Goal: Task Accomplishment & Management: Complete application form

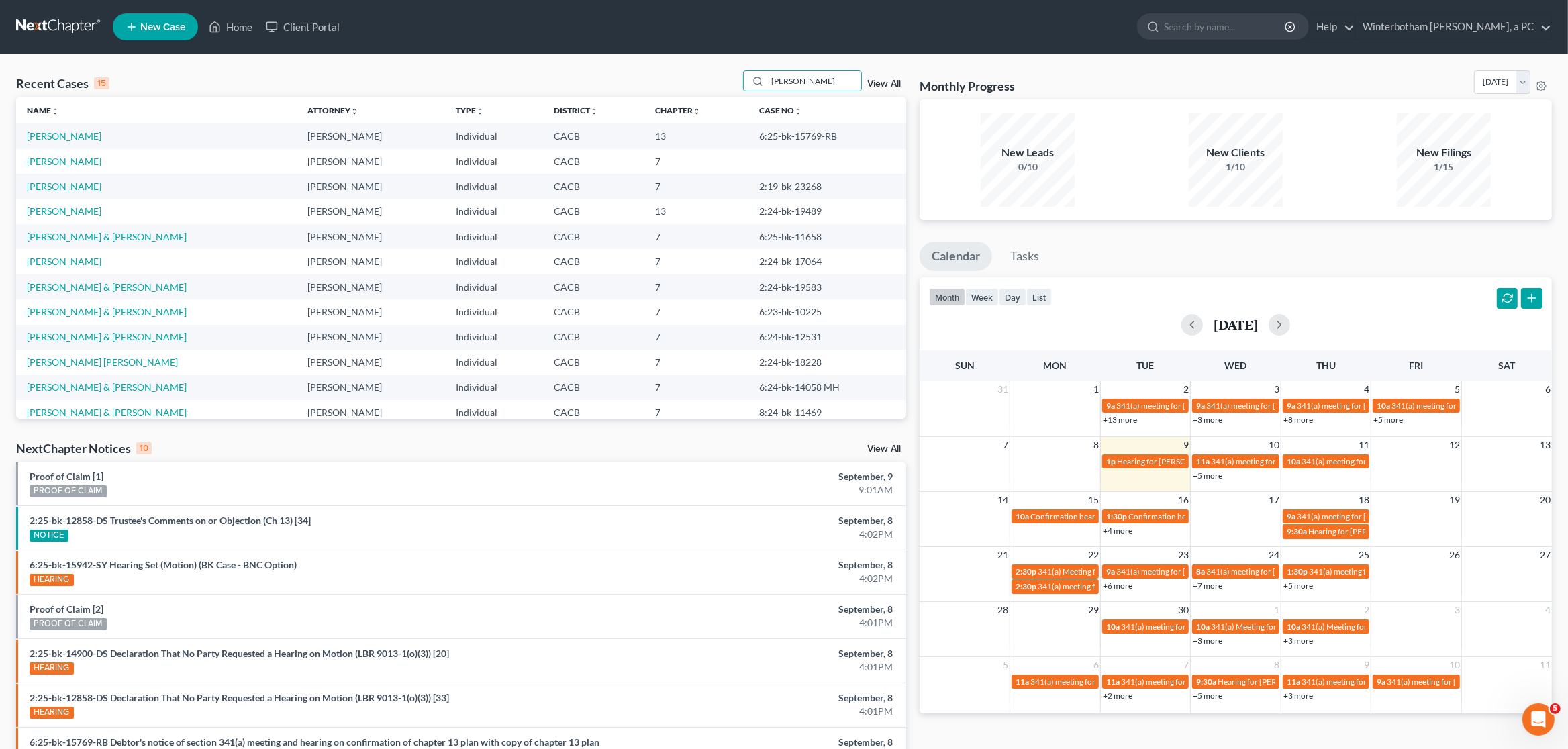
drag, startPoint x: 787, startPoint y: 79, endPoint x: 657, endPoint y: 72, distance: 130.2
click at [767, 71] on input "[PERSON_NAME]" at bounding box center [813, 81] width 94 height 19
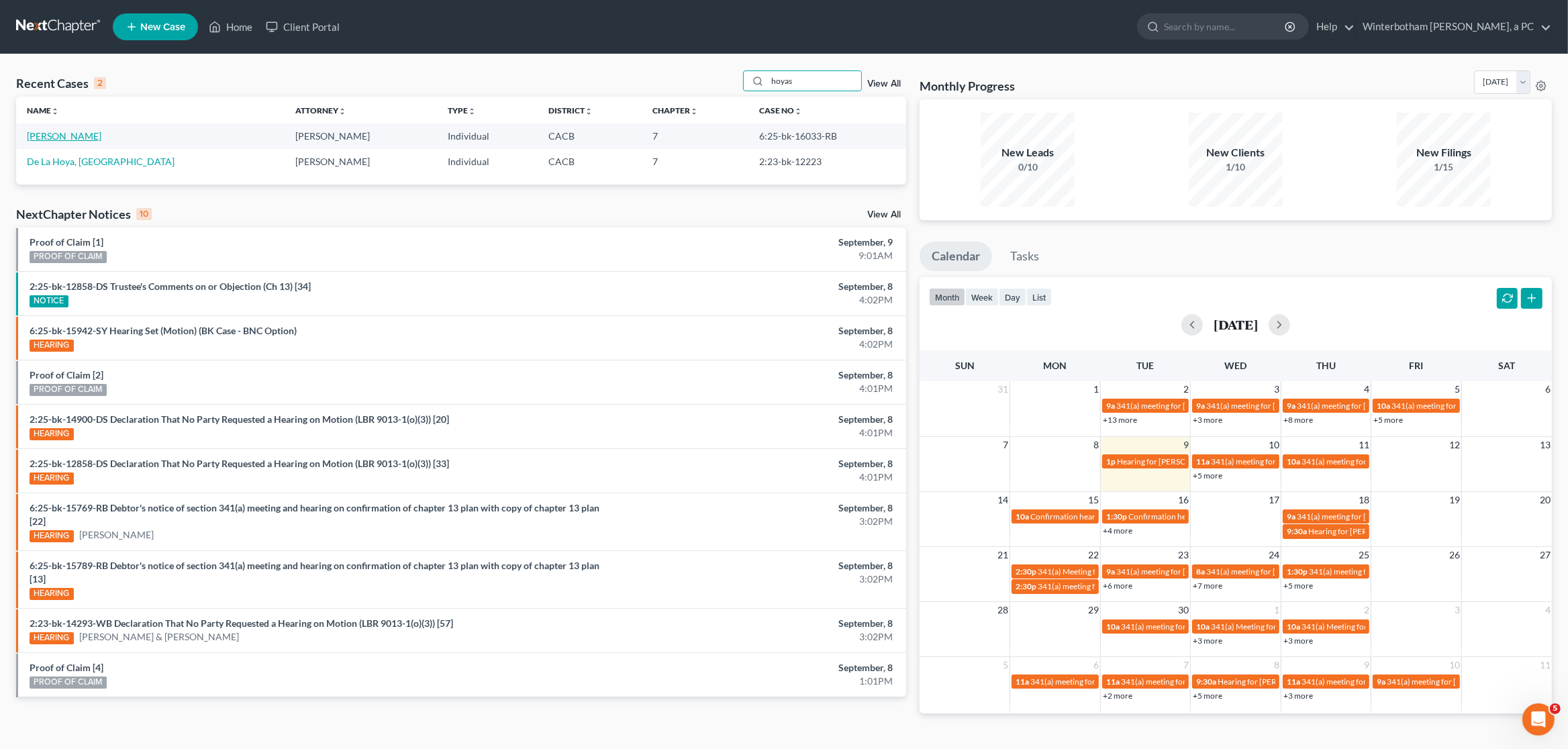
type input "hoyas"
click at [62, 137] on link "[PERSON_NAME]" at bounding box center [64, 136] width 75 height 12
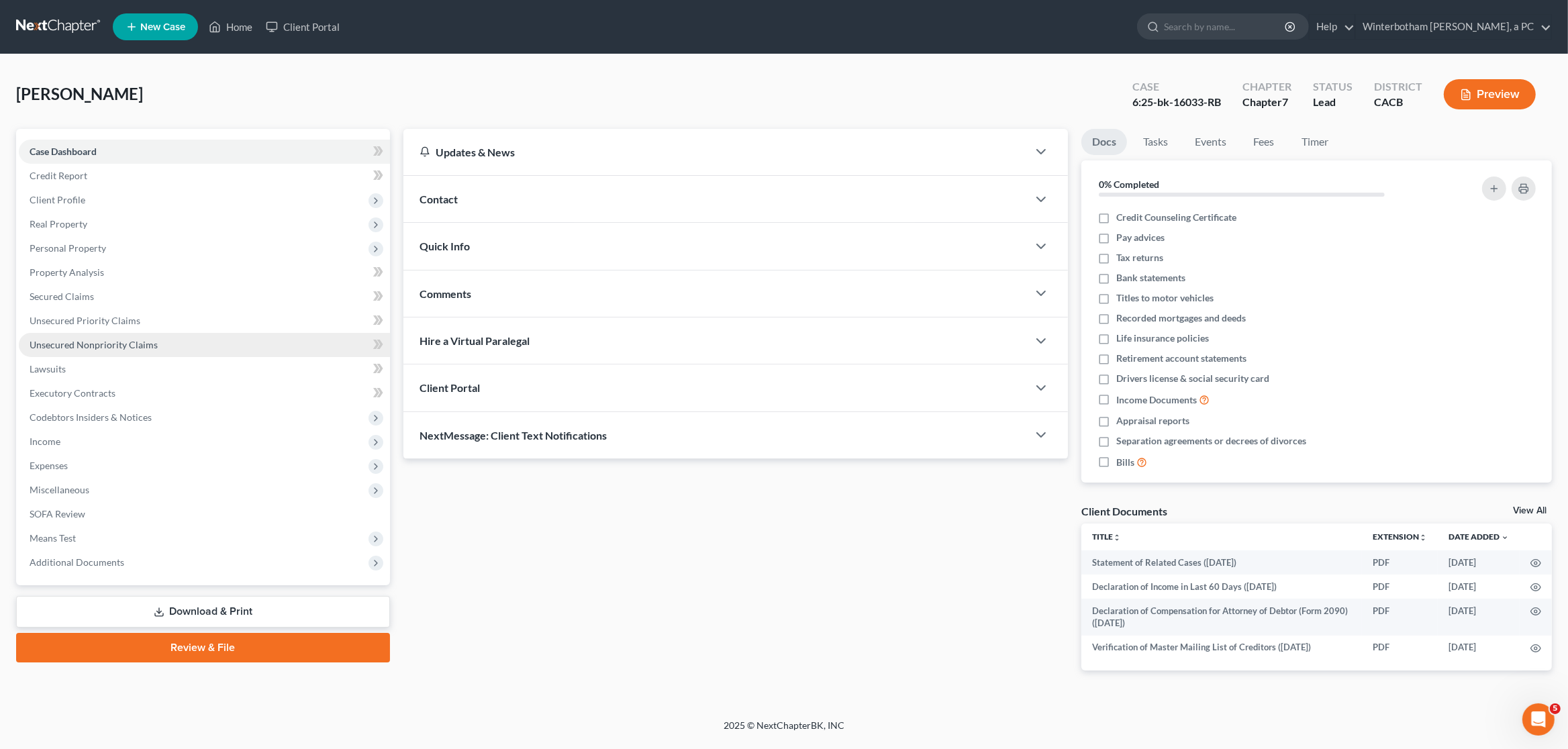
click at [87, 339] on span "Unsecured Nonpriority Claims" at bounding box center [94, 345] width 128 height 12
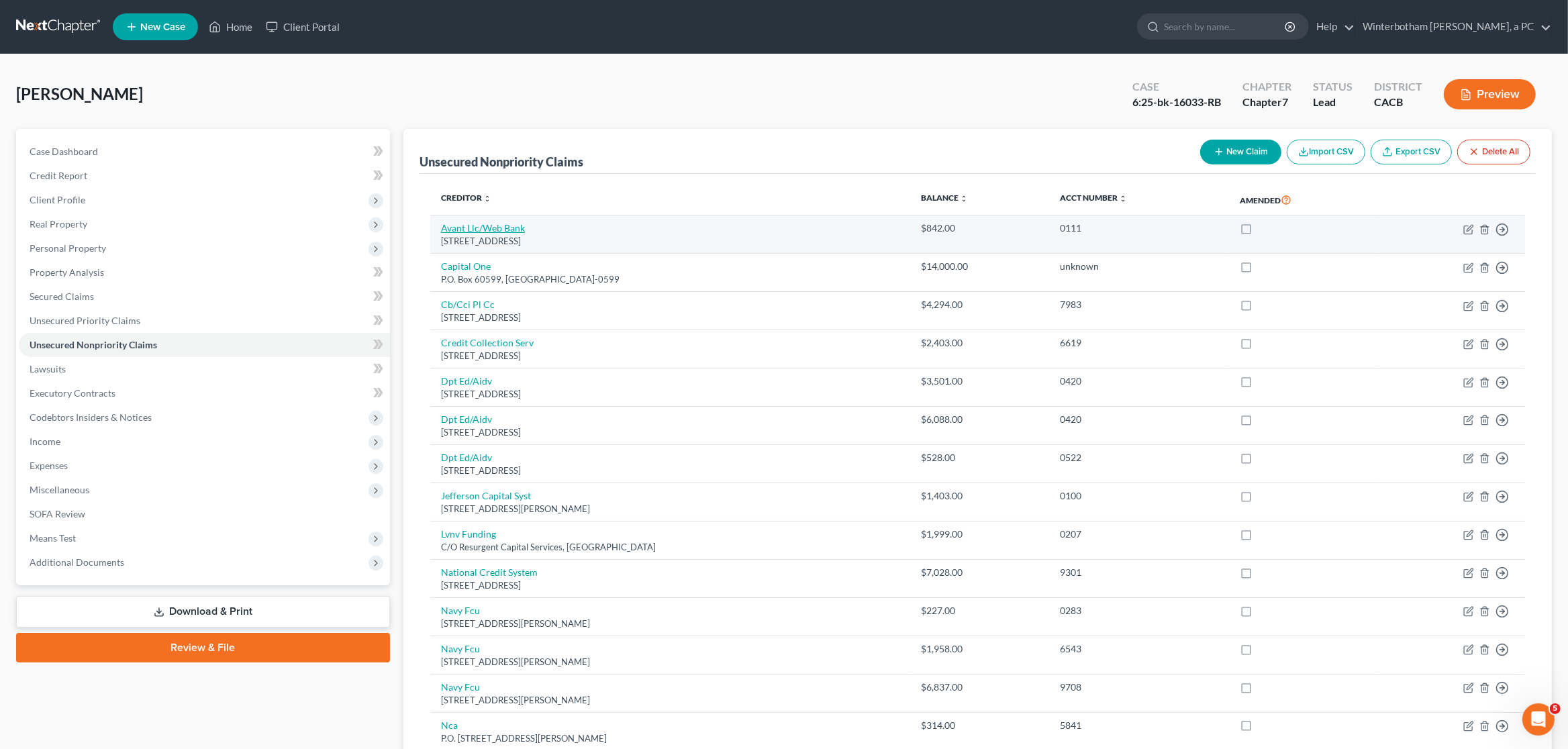
click at [471, 233] on link "Avant Llc/Web Bank" at bounding box center [482, 228] width 84 height 12
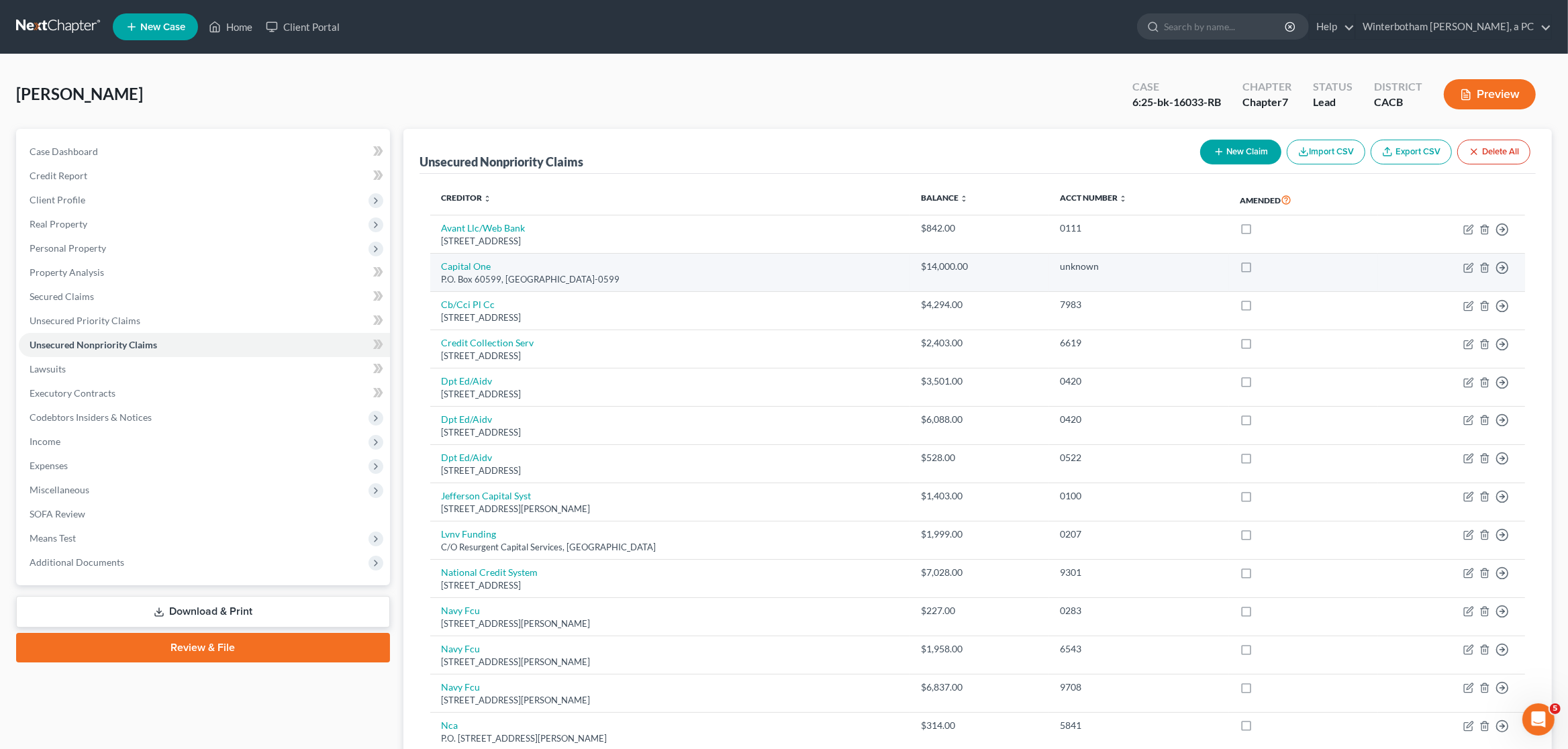
select select "14"
select select "2"
select select "0"
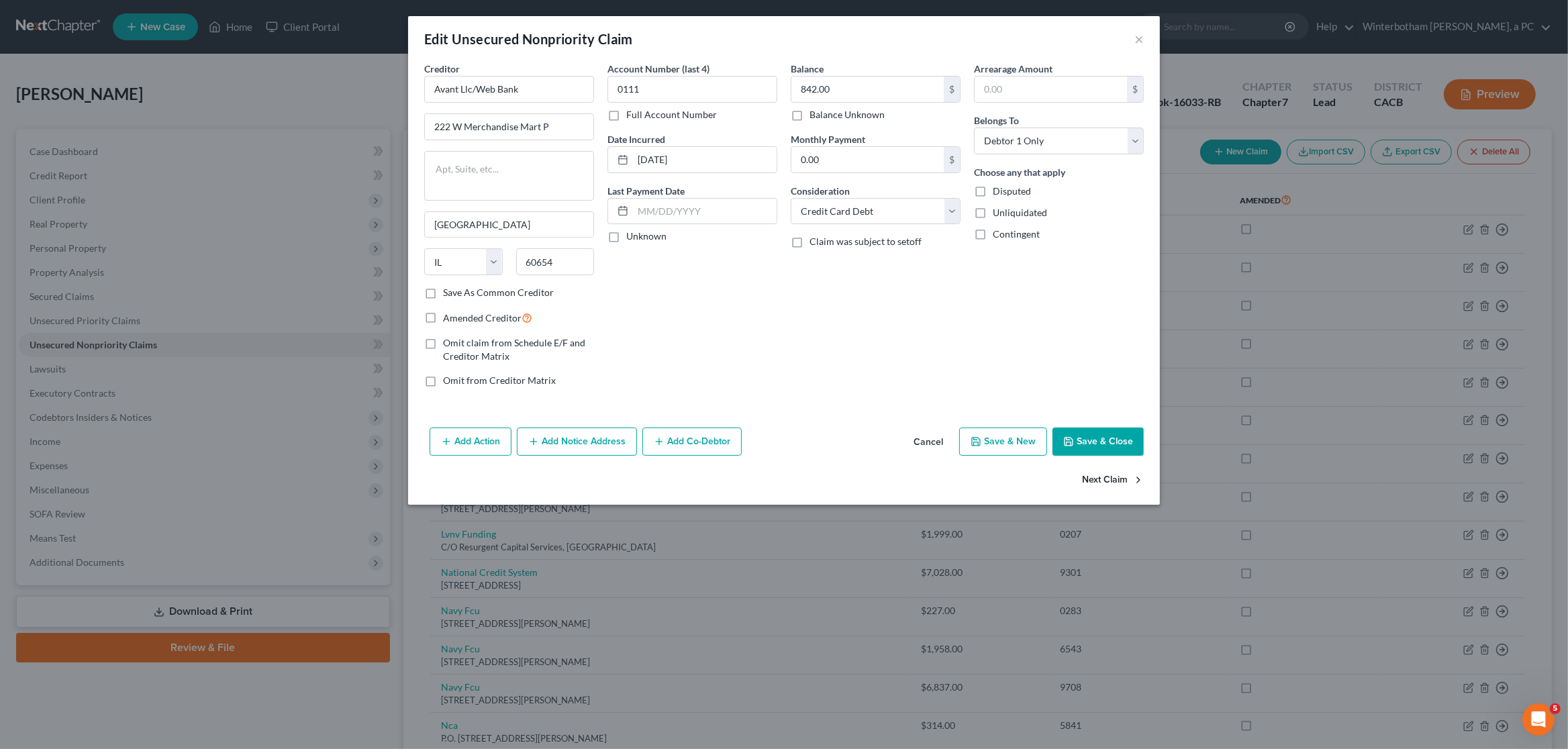
click at [1121, 479] on button "Next Claim" at bounding box center [1112, 481] width 61 height 28
select select "4"
select select "2"
select select "0"
click at [1121, 487] on button "Next Claim" at bounding box center [1112, 481] width 61 height 28
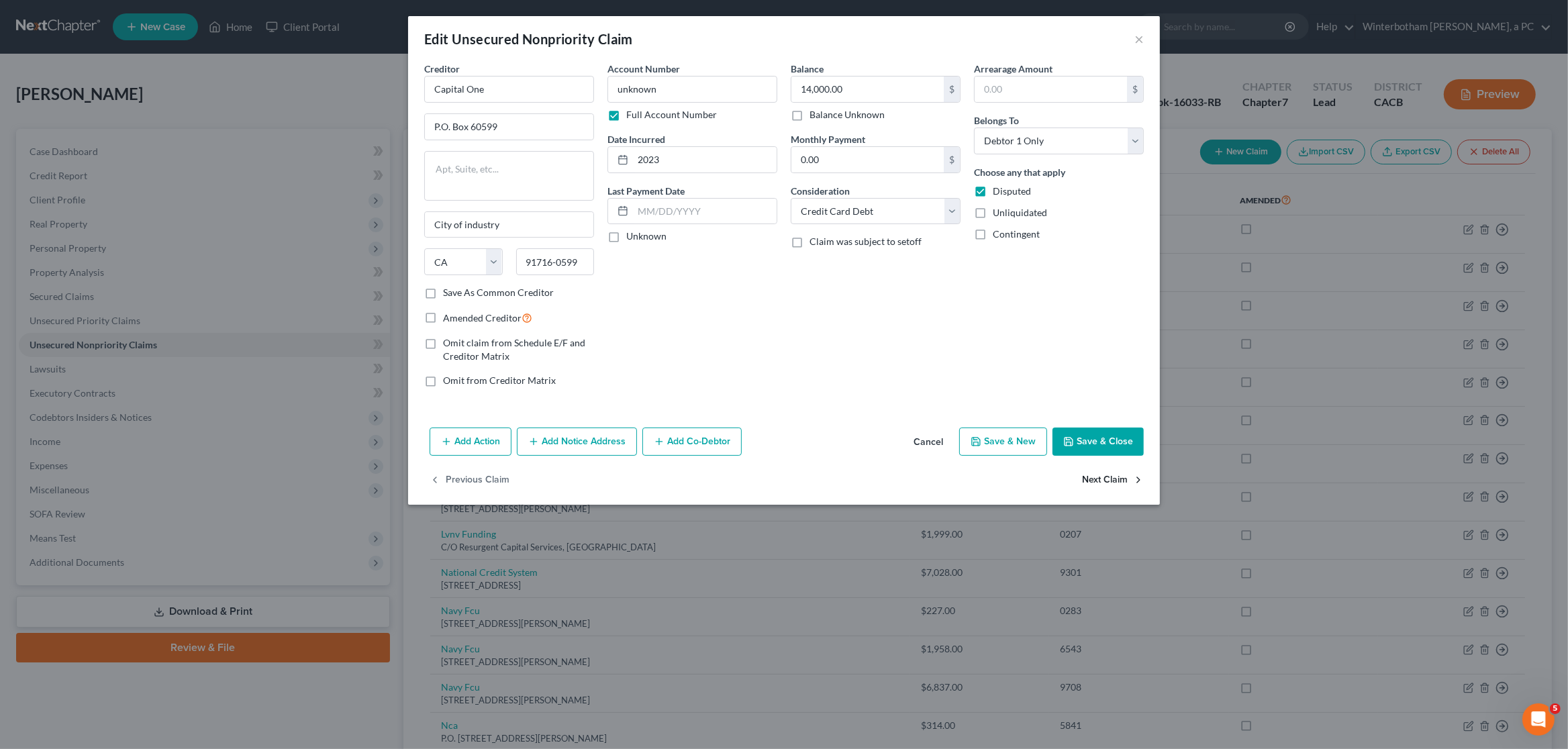
select select "38"
select select "2"
select select "0"
click at [1121, 487] on button "Next Claim" at bounding box center [1112, 481] width 61 height 28
select select "22"
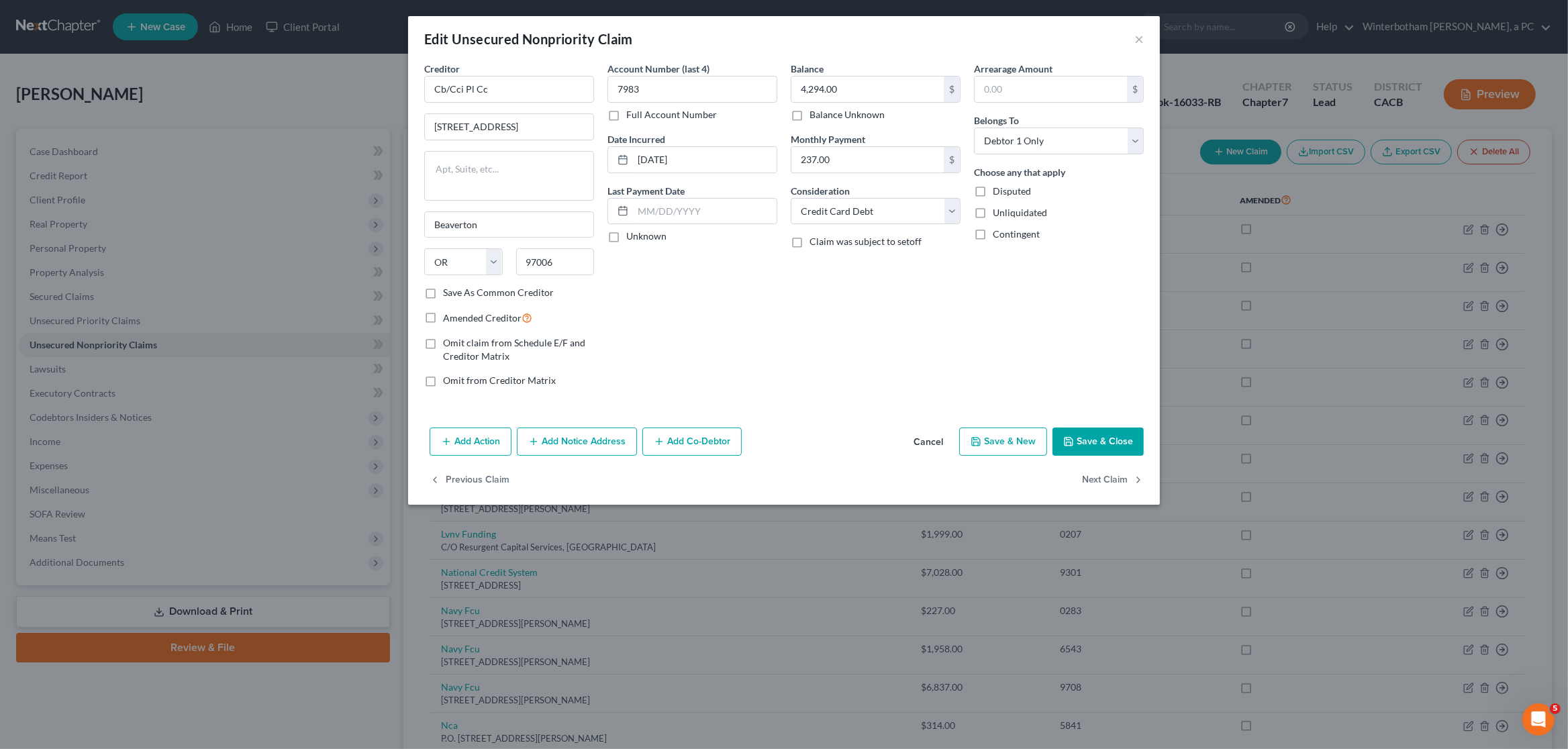
select select "1"
select select "0"
click at [1121, 487] on button "Next Claim" at bounding box center [1112, 481] width 61 height 28
select select "45"
select select "17"
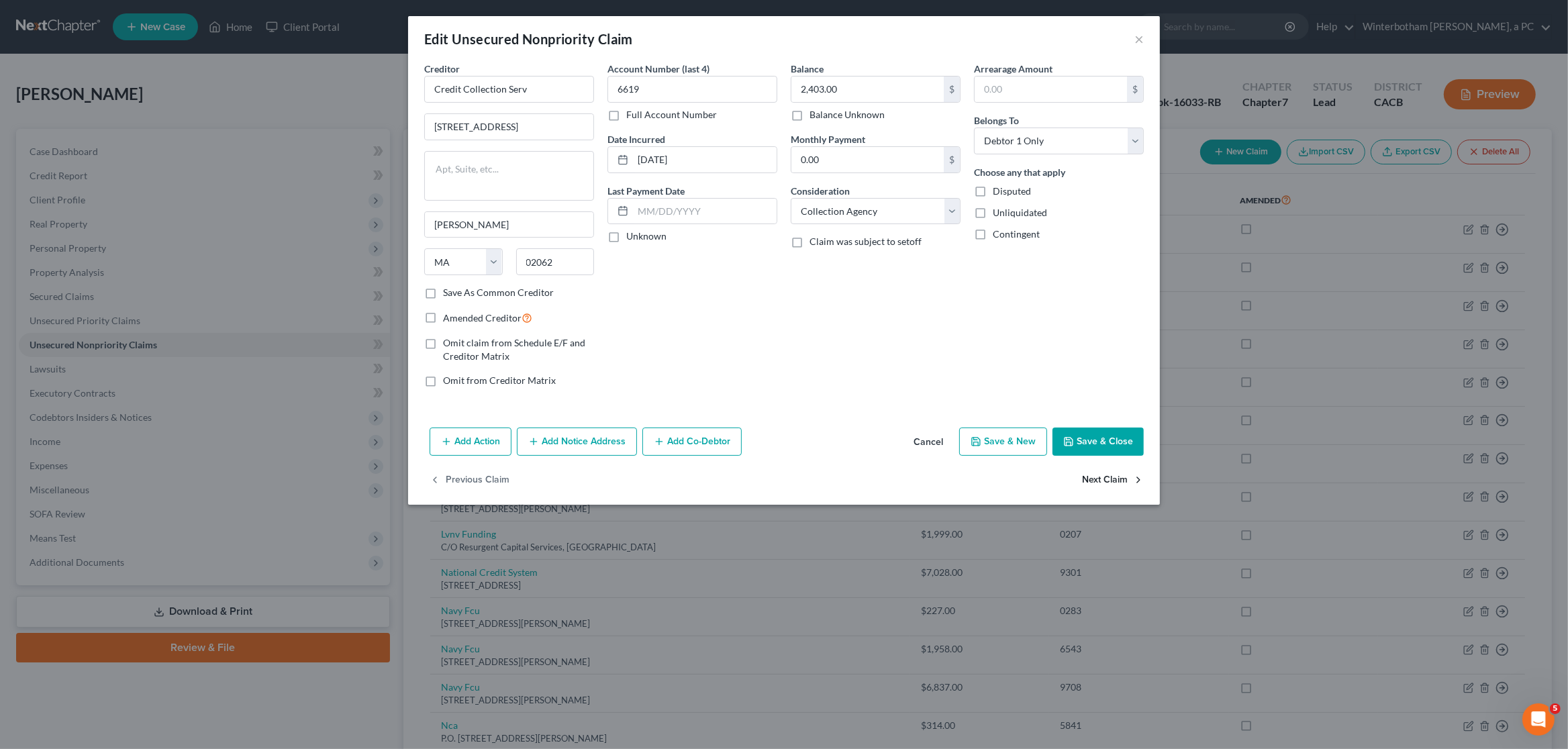
select select "0"
click at [1121, 487] on button "Next Claim" at bounding box center [1112, 481] width 61 height 28
select select "45"
select select "17"
select select "0"
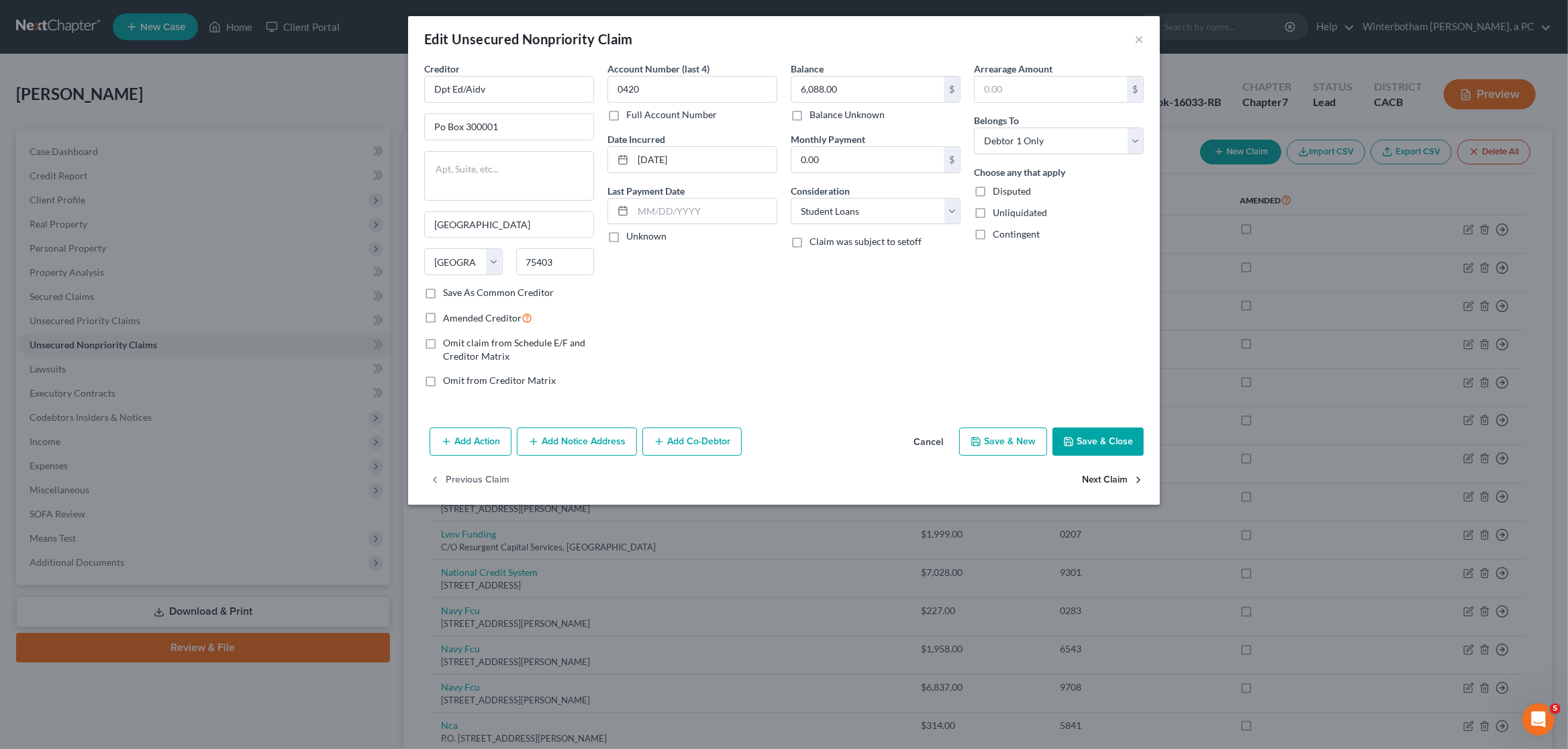
click at [1121, 487] on button "Next Claim" at bounding box center [1112, 481] width 61 height 28
select select "45"
select select "17"
select select "0"
click at [1121, 487] on button "Next Claim" at bounding box center [1112, 481] width 61 height 28
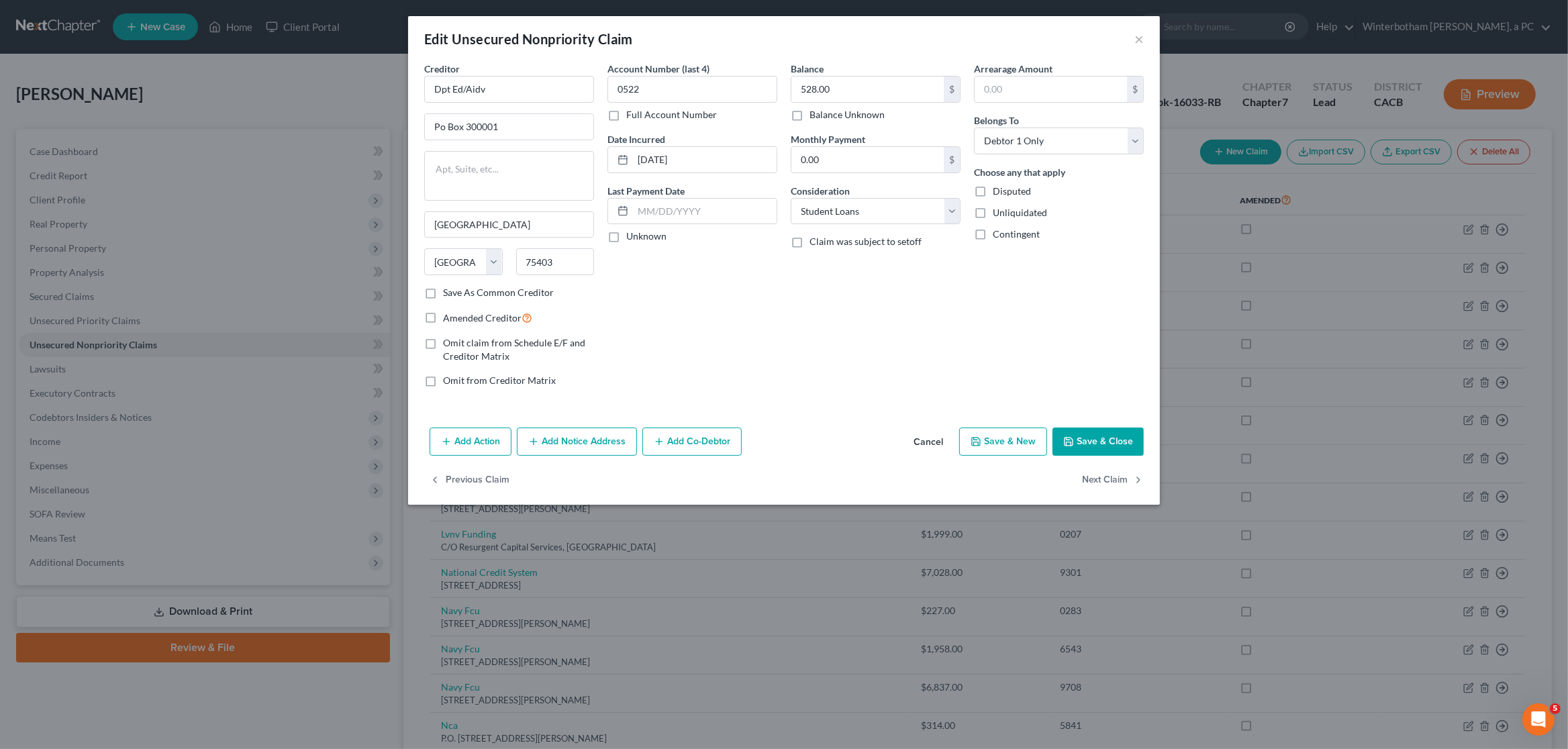
select select "24"
select select "0"
drag, startPoint x: 1121, startPoint y: 487, endPoint x: 769, endPoint y: 218, distance: 443.0
click at [769, 218] on div "Edit Unsecured Nonpriority Claim × Creditor * Jefferson Capital Syst 16 [PERSON…" at bounding box center [784, 260] width 752 height 489
click at [790, 198] on select "Select Cable / Satellite Services Collection Agency Credit Card Debt Debt Couns…" at bounding box center [875, 212] width 170 height 27
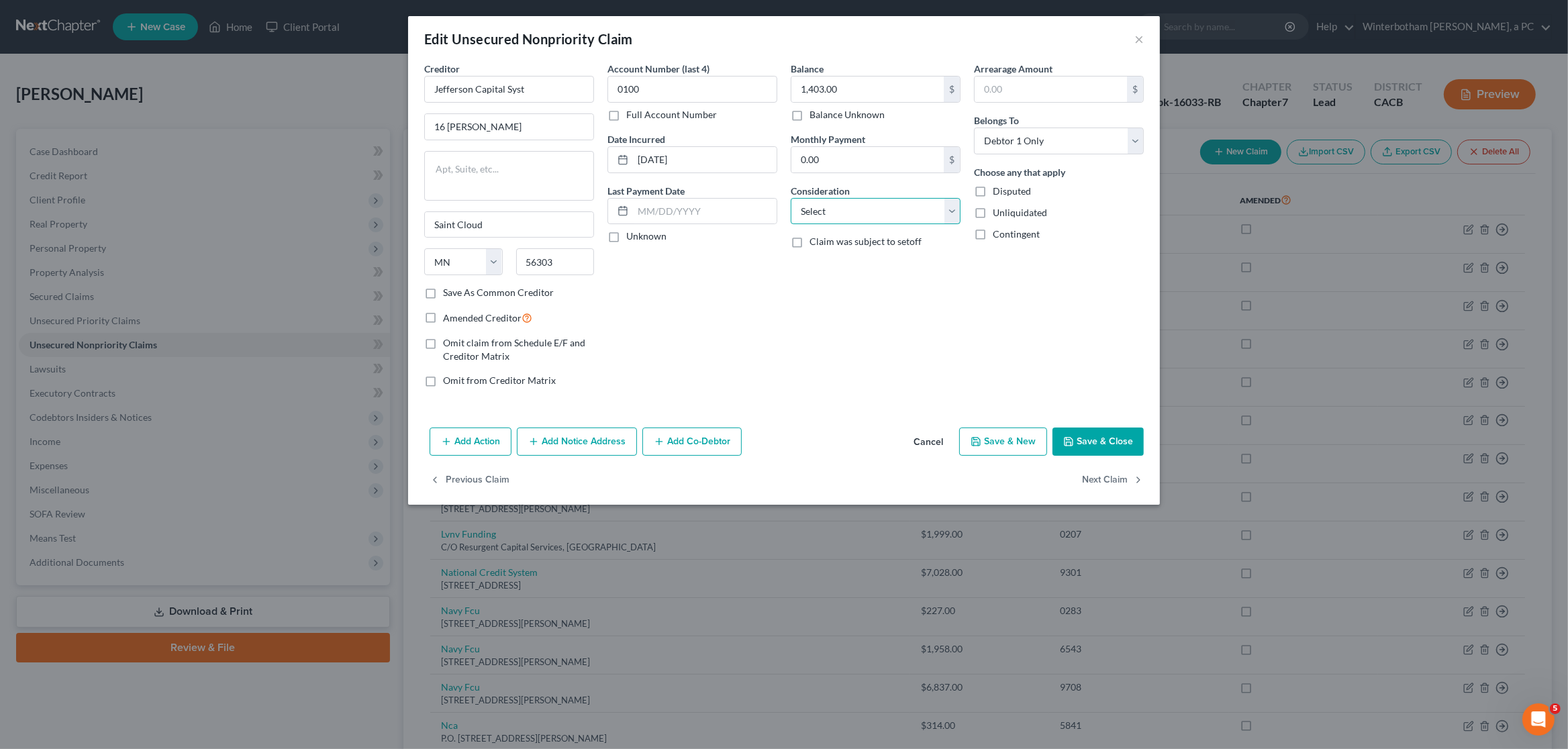
select select "1"
click option "Collection Agency" at bounding box center [0, 0] width 0 height 0
drag, startPoint x: 1018, startPoint y: 449, endPoint x: 1127, endPoint y: 486, distance: 115.1
click at [1127, 490] on div "Edit Unsecured Nonpriority Claim × Creditor * Jefferson Capital Syst 16 [PERSON…" at bounding box center [784, 260] width 752 height 489
click at [1127, 486] on button "Next Claim" at bounding box center [1112, 481] width 61 height 28
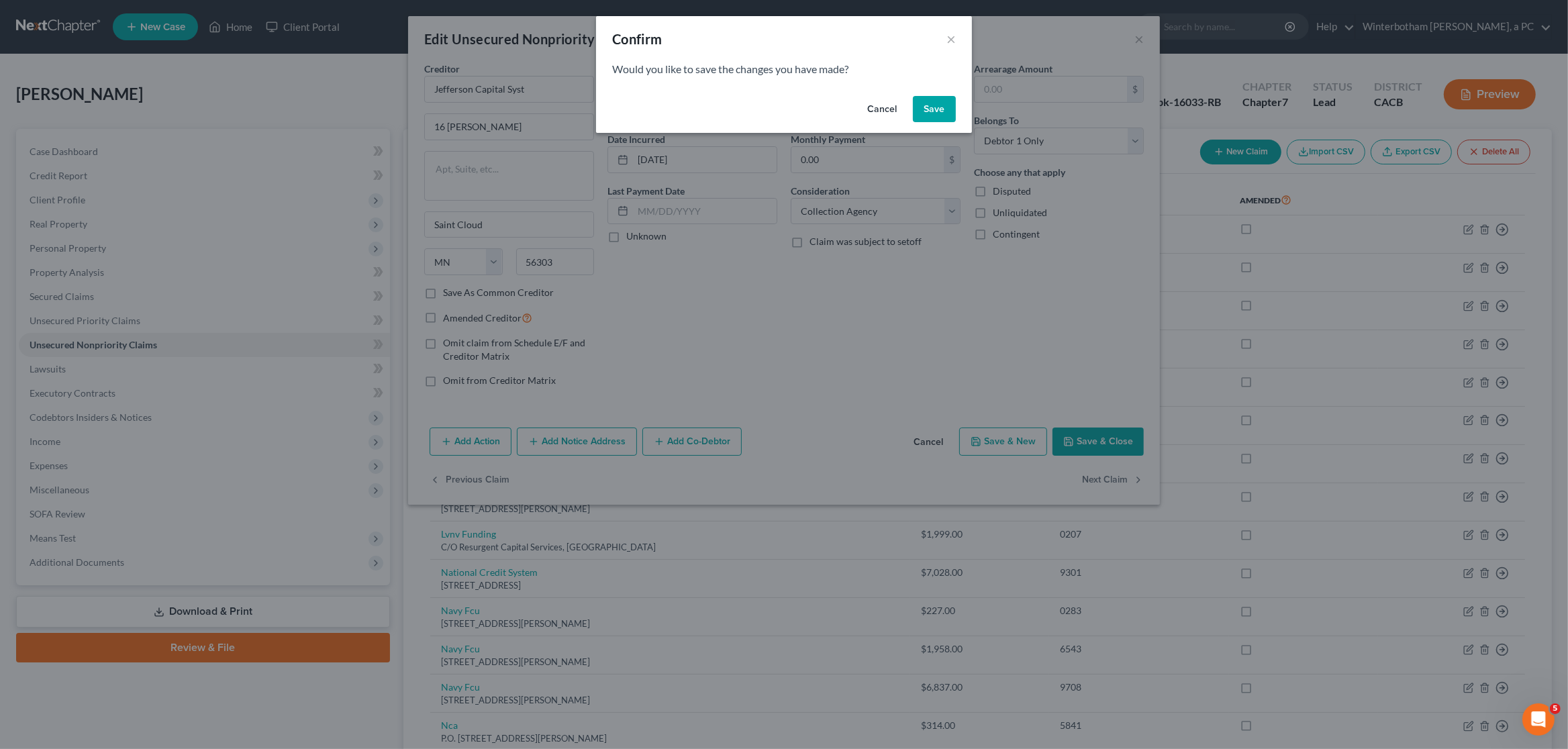
click at [923, 126] on div "Cancel Save" at bounding box center [784, 112] width 376 height 43
click at [936, 100] on button "Save" at bounding box center [935, 110] width 43 height 27
select select "42"
select select "0"
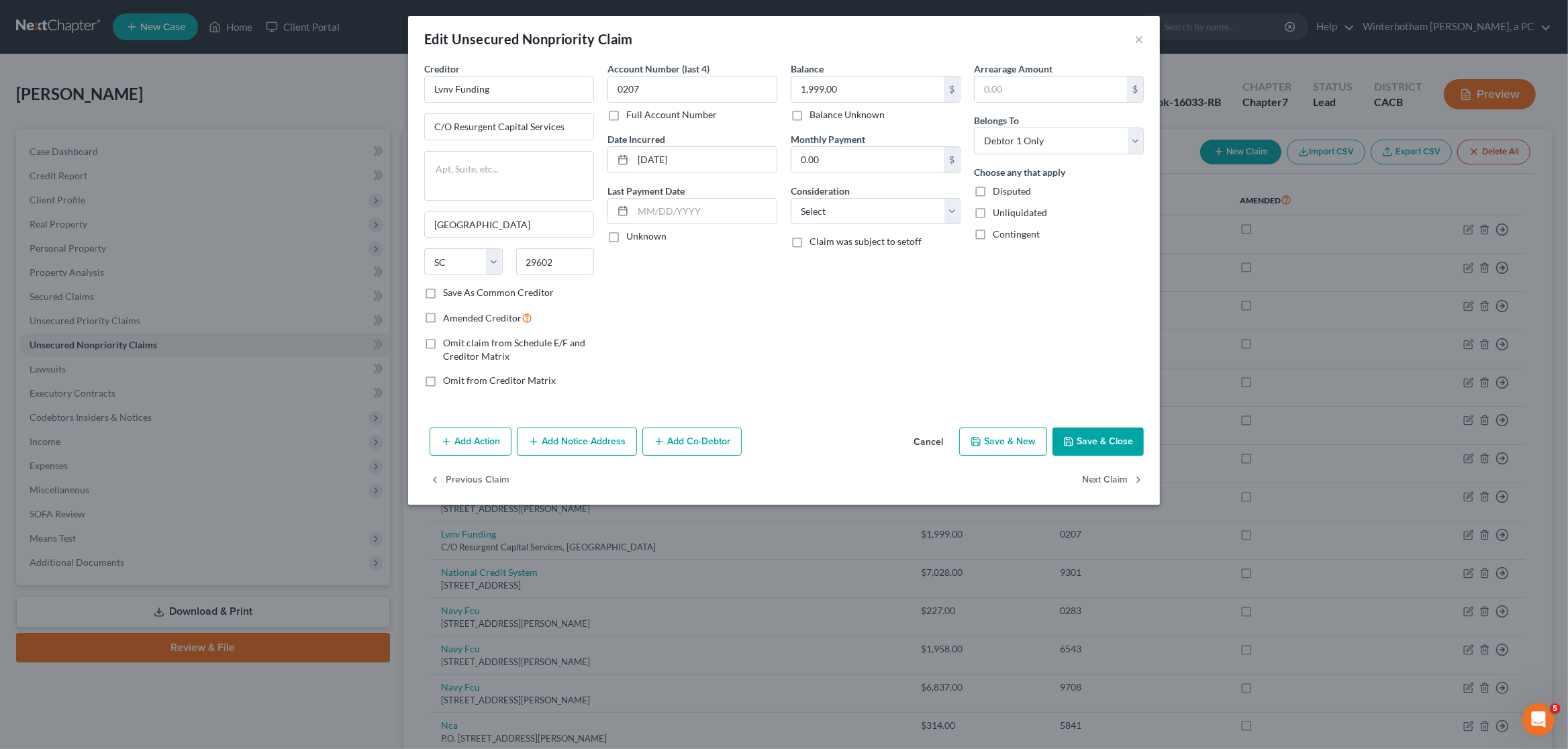
type input "0"
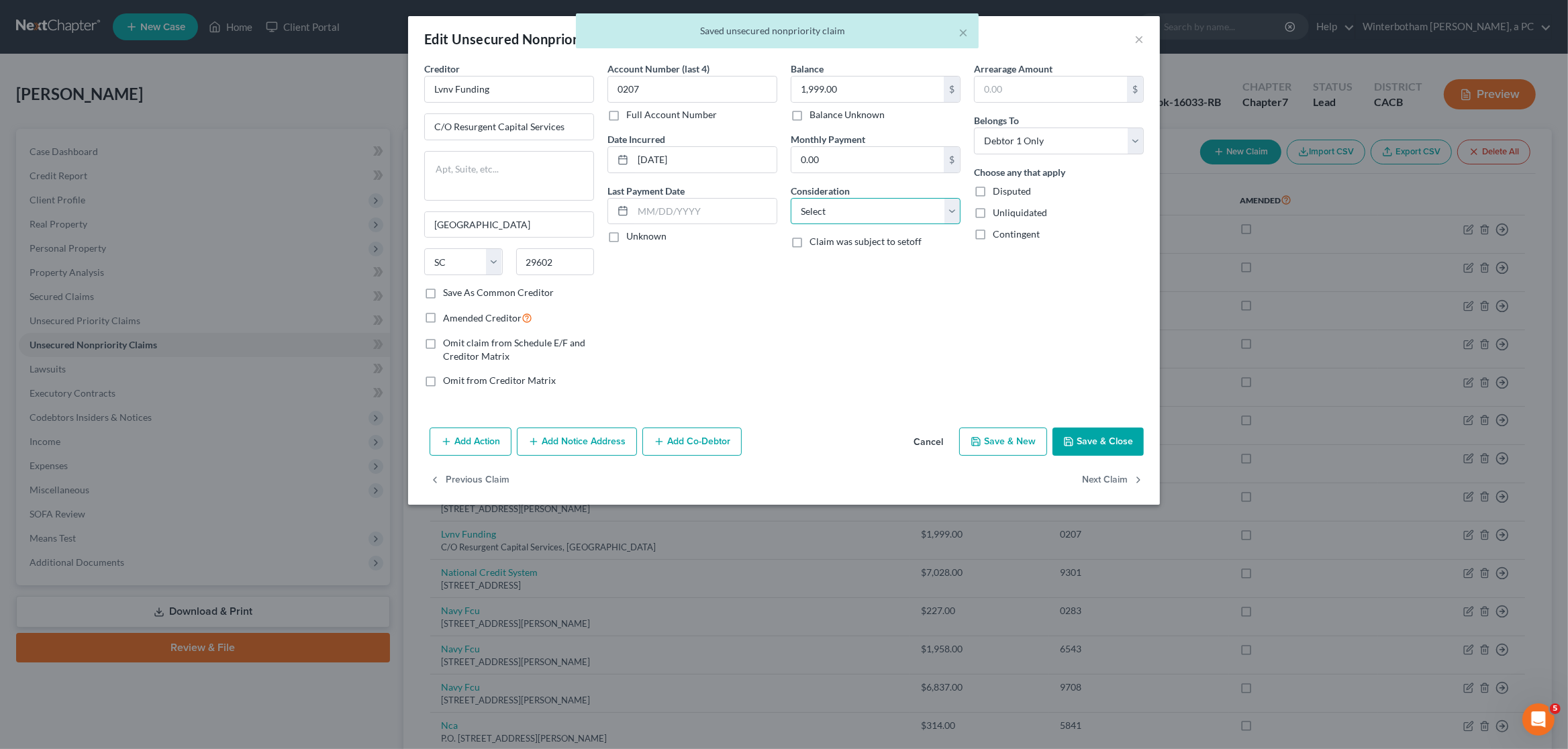
select select "1"
click option "Collection Agency" at bounding box center [0, 0] width 0 height 0
click at [1120, 483] on button "Next Claim" at bounding box center [1112, 481] width 61 height 28
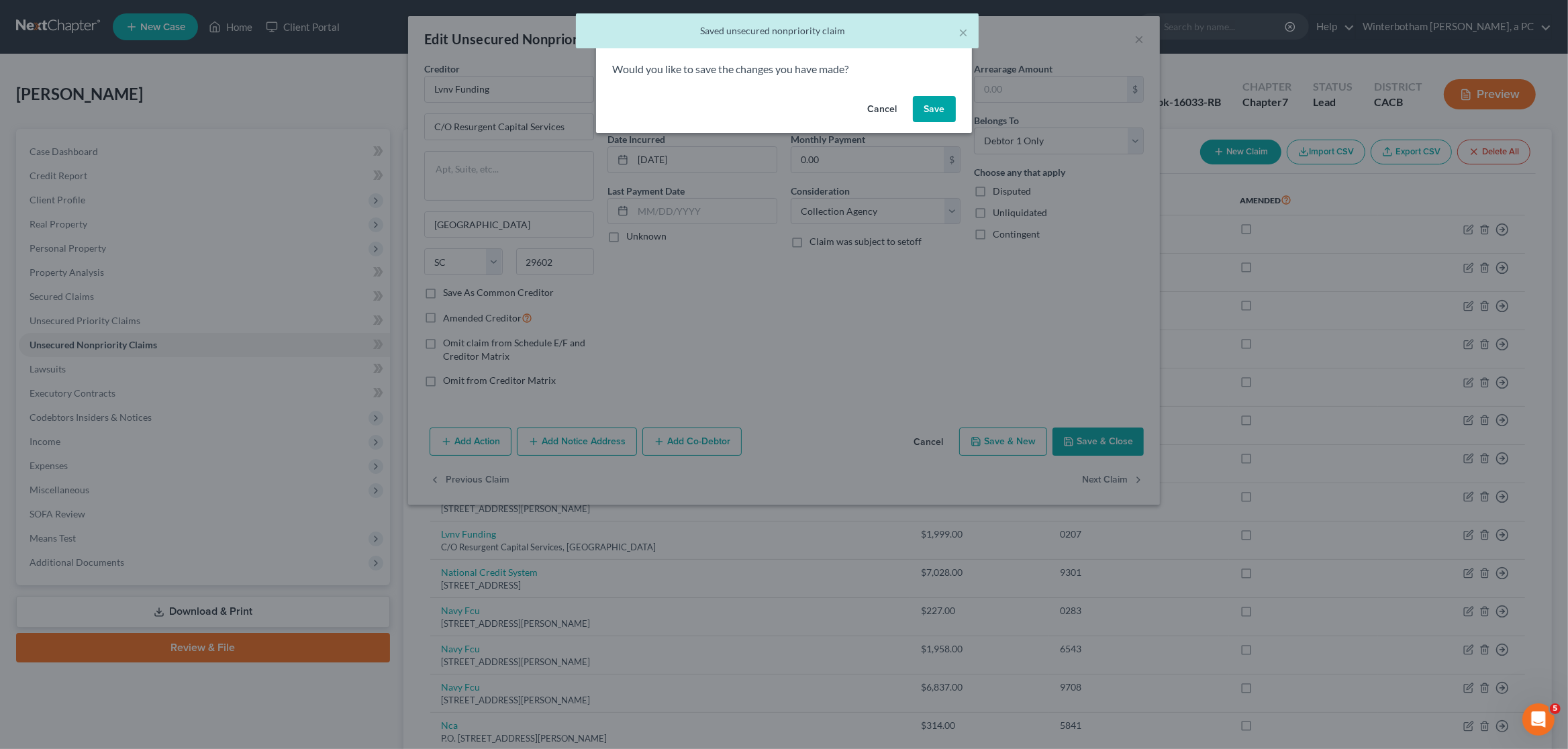
click at [948, 117] on button "Save" at bounding box center [935, 110] width 43 height 27
select select "10"
select select "1"
select select "0"
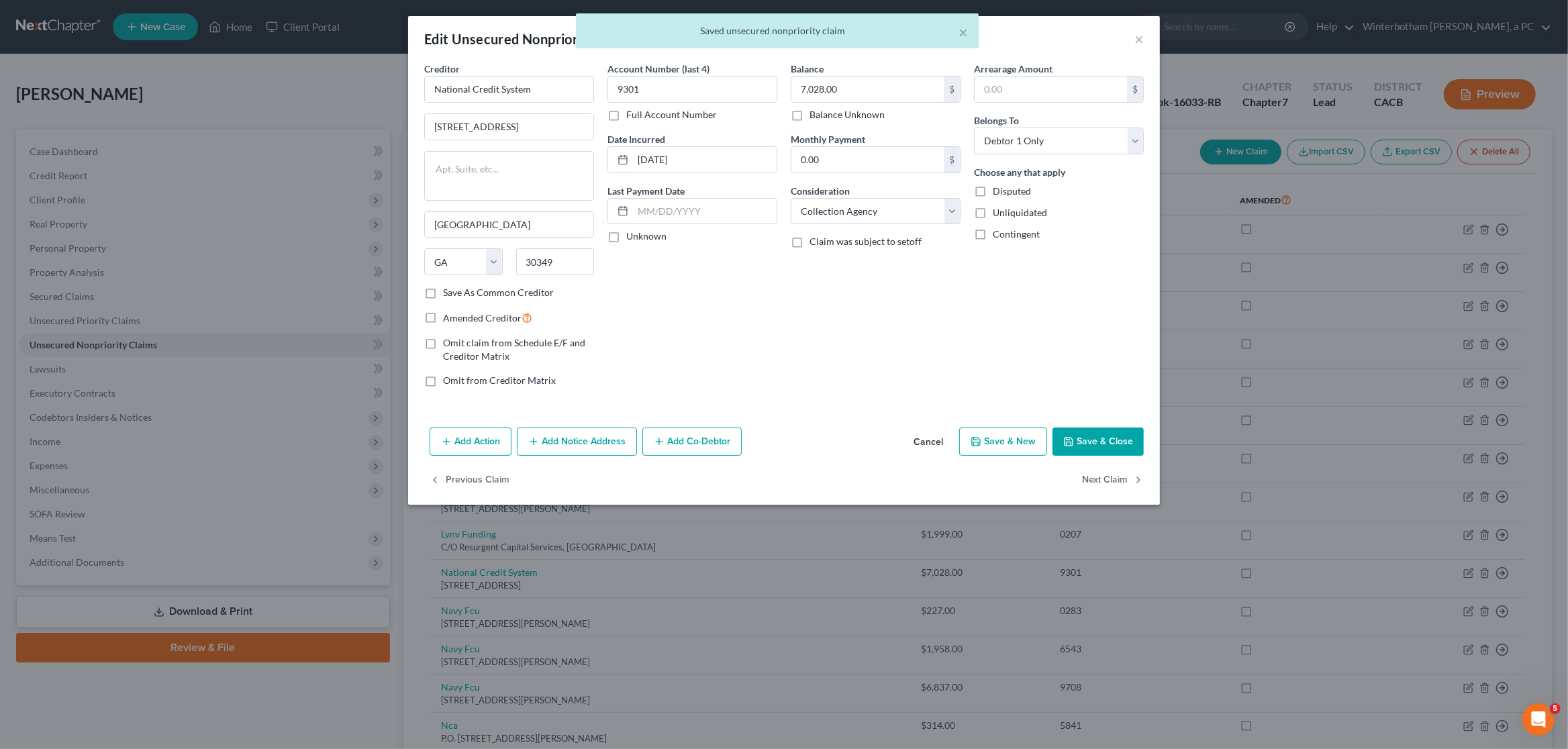
type input "0"
click at [1101, 480] on button "Next Claim" at bounding box center [1112, 481] width 61 height 28
select select "48"
select select "0"
click at [790, 198] on select "Select Cable / Satellite Services Collection Agency Credit Card Debt Debt Couns…" at bounding box center [875, 212] width 170 height 27
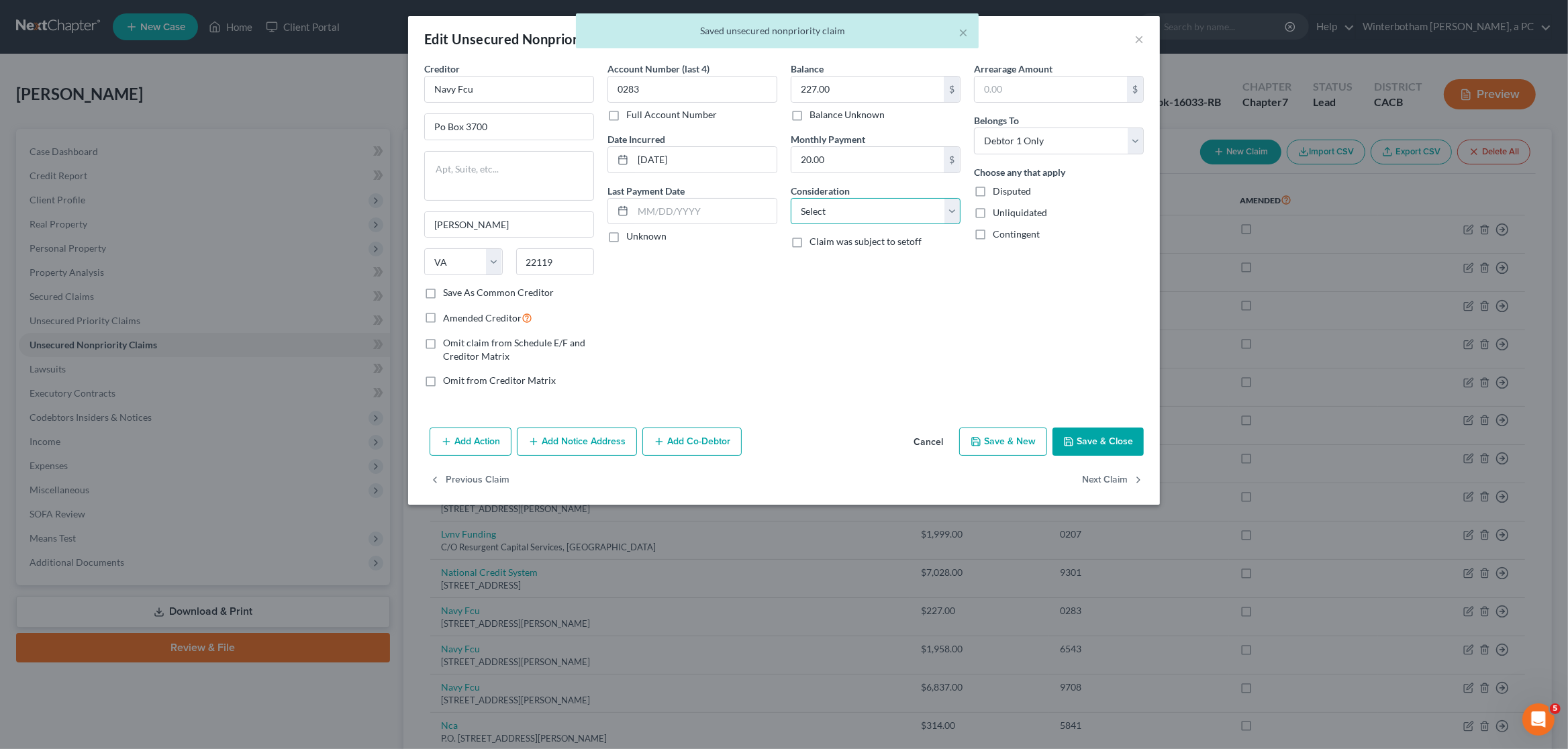
select select "2"
click option "Credit Card Debt" at bounding box center [0, 0] width 0 height 0
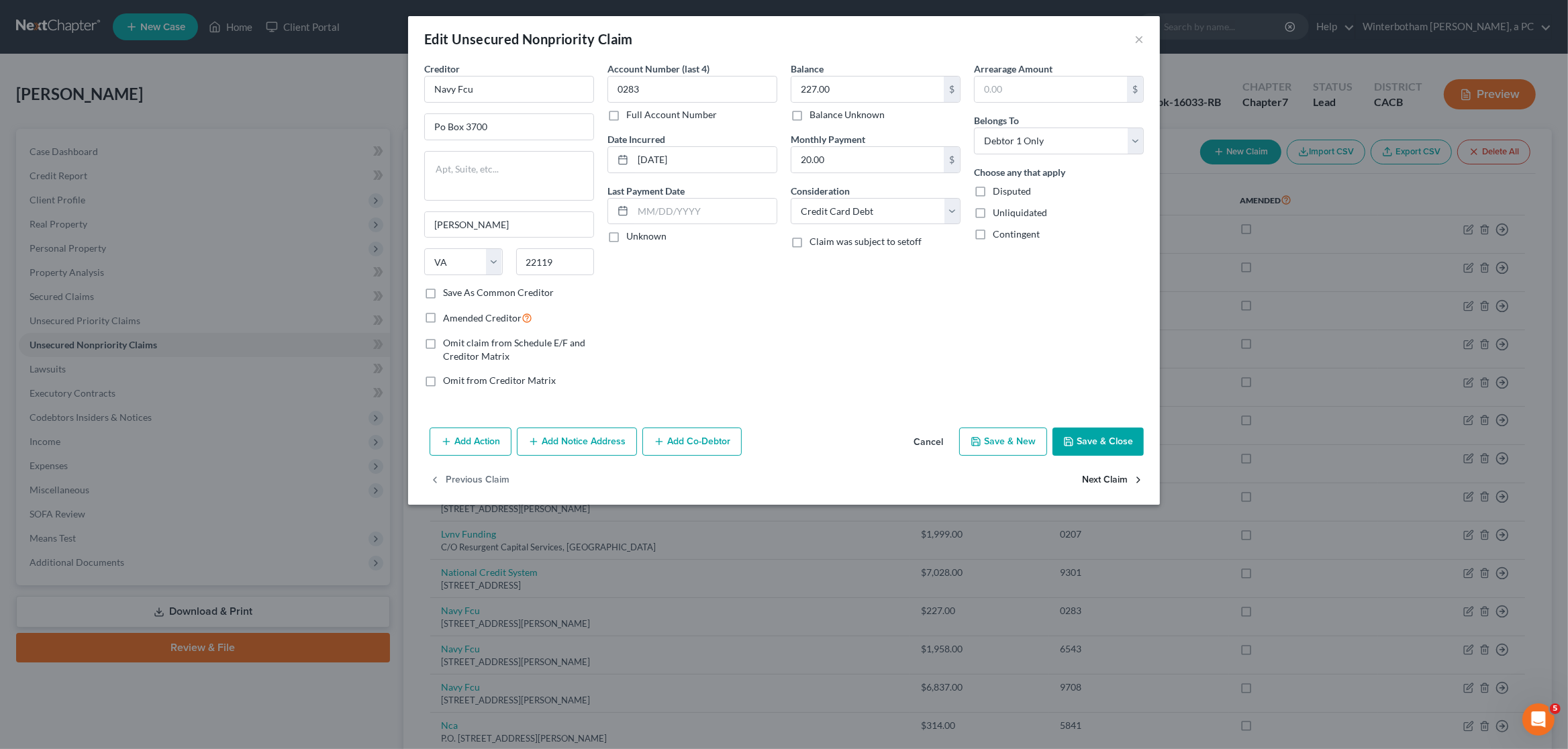
click at [1120, 479] on button "Next Claim" at bounding box center [1112, 481] width 61 height 28
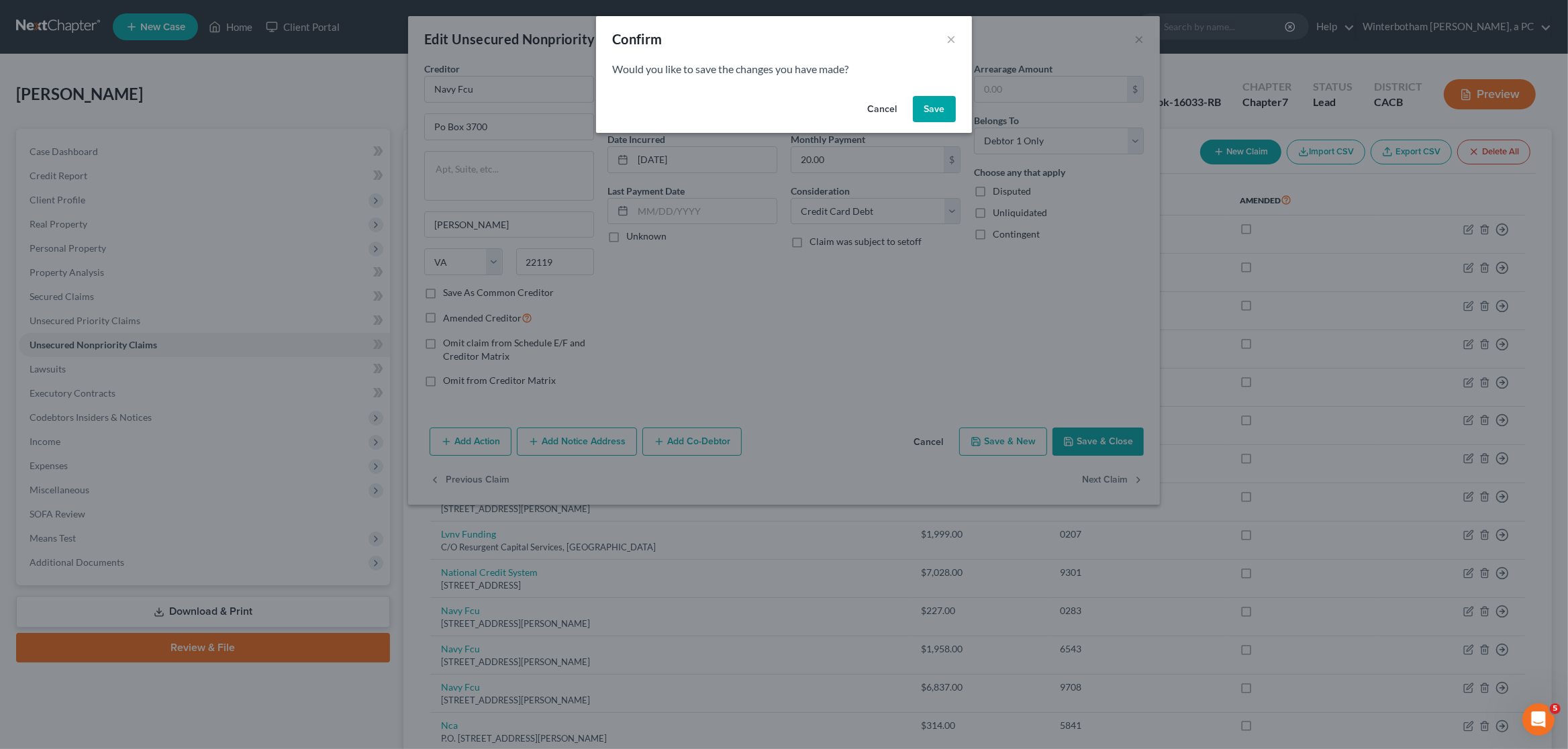
click at [936, 110] on button "Save" at bounding box center [935, 110] width 43 height 27
select select "48"
select select "2"
select select "0"
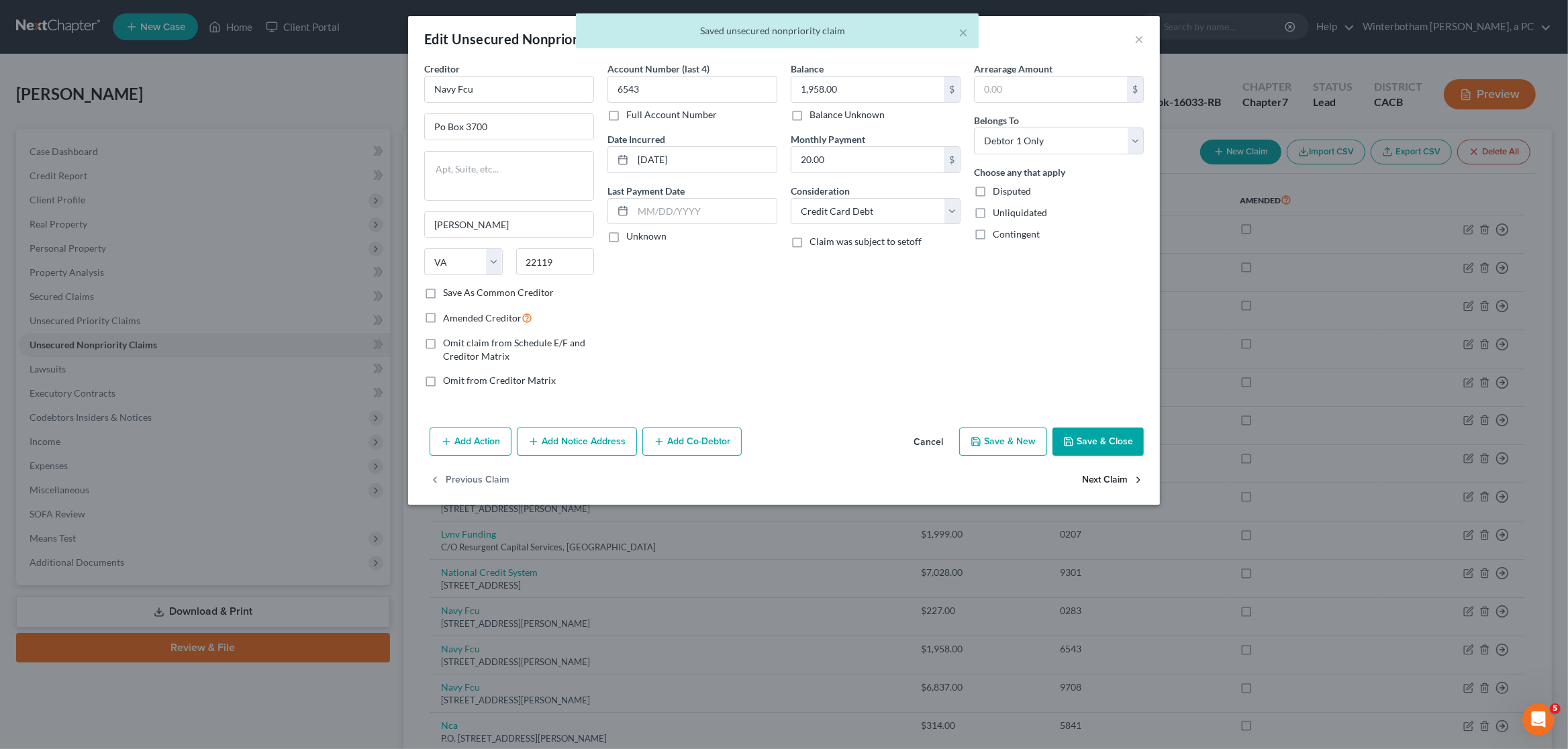
click at [1110, 487] on button "Next Claim" at bounding box center [1112, 481] width 61 height 28
select select "48"
select select "2"
select select "0"
click at [1110, 487] on button "Next Claim" at bounding box center [1112, 481] width 61 height 28
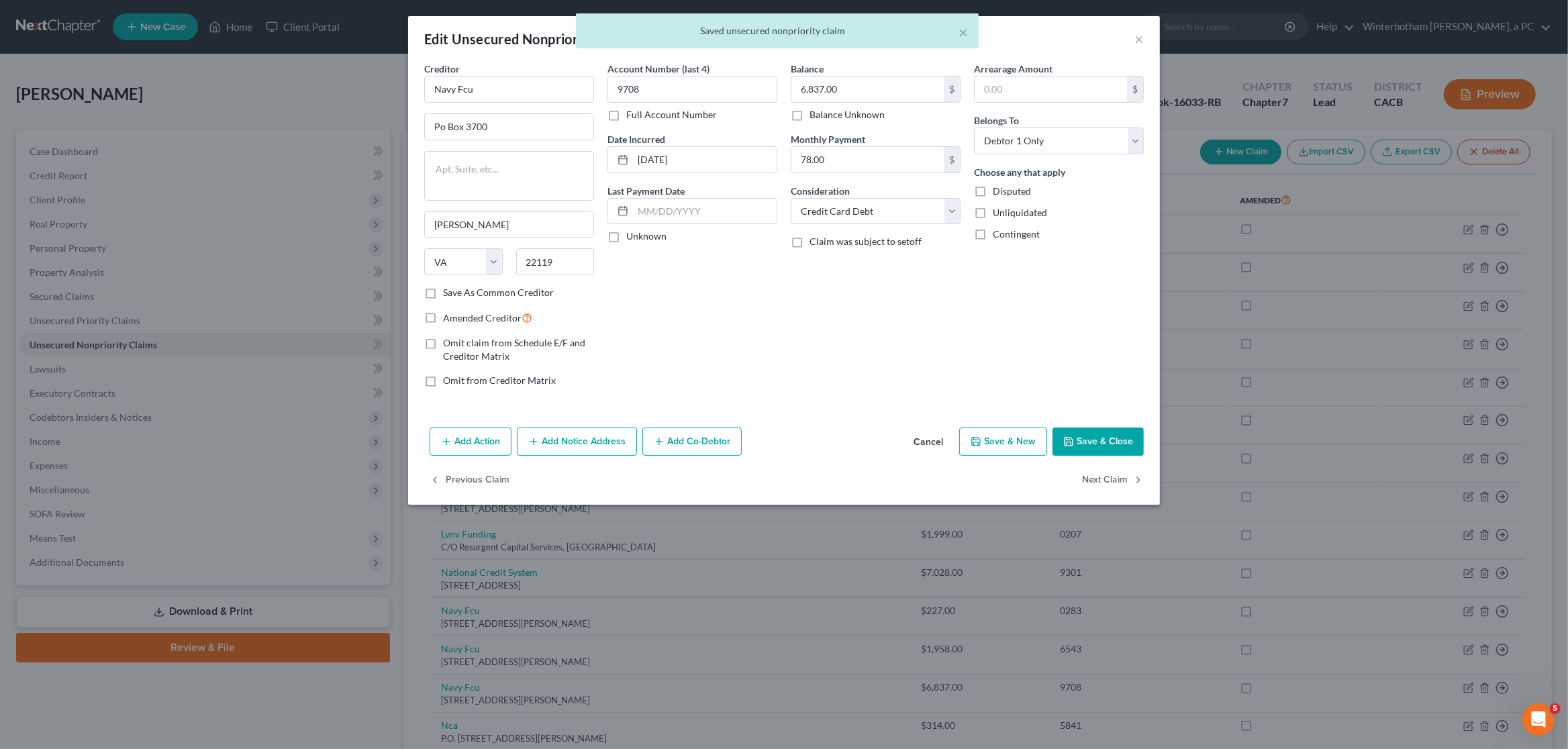
select select "17"
select select "0"
click at [790, 198] on select "Select Cable / Satellite Services Collection Agency Credit Card Debt Debt Couns…" at bounding box center [875, 212] width 170 height 27
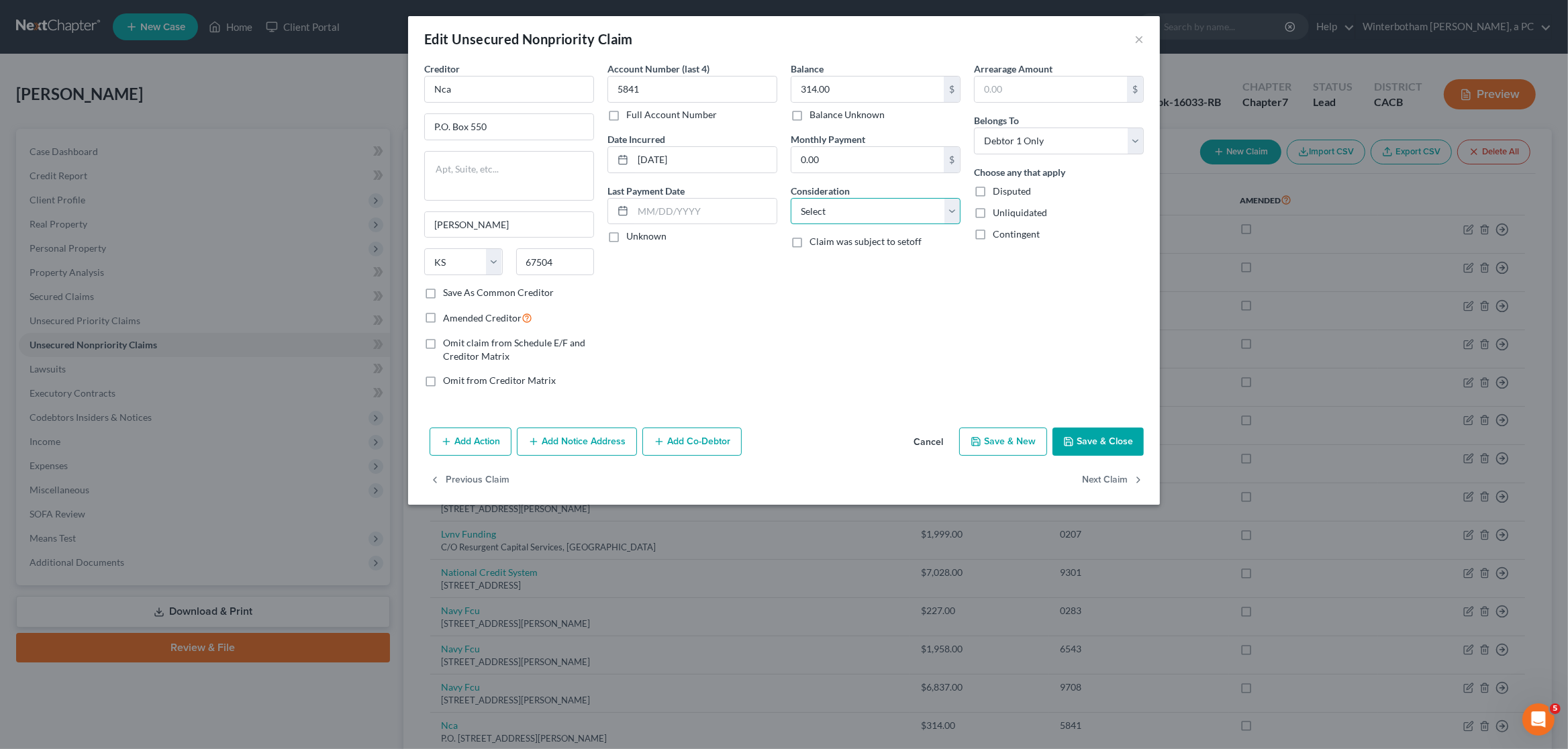
select select "1"
click option "Collection Agency" at bounding box center [0, 0] width 0 height 0
click at [1110, 483] on button "Next Claim" at bounding box center [1112, 481] width 61 height 28
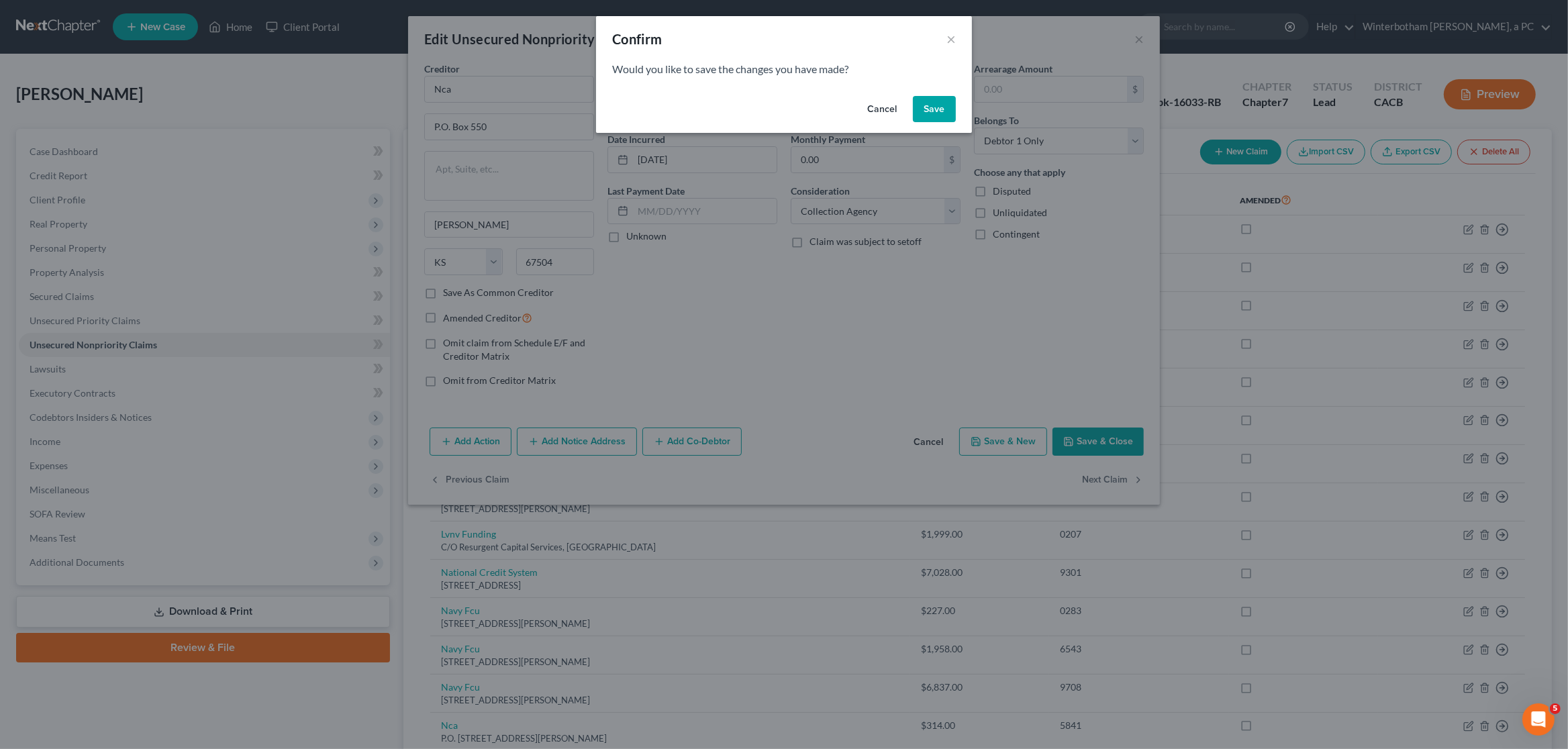
click at [929, 111] on button "Save" at bounding box center [935, 110] width 43 height 27
select select "48"
select select "0"
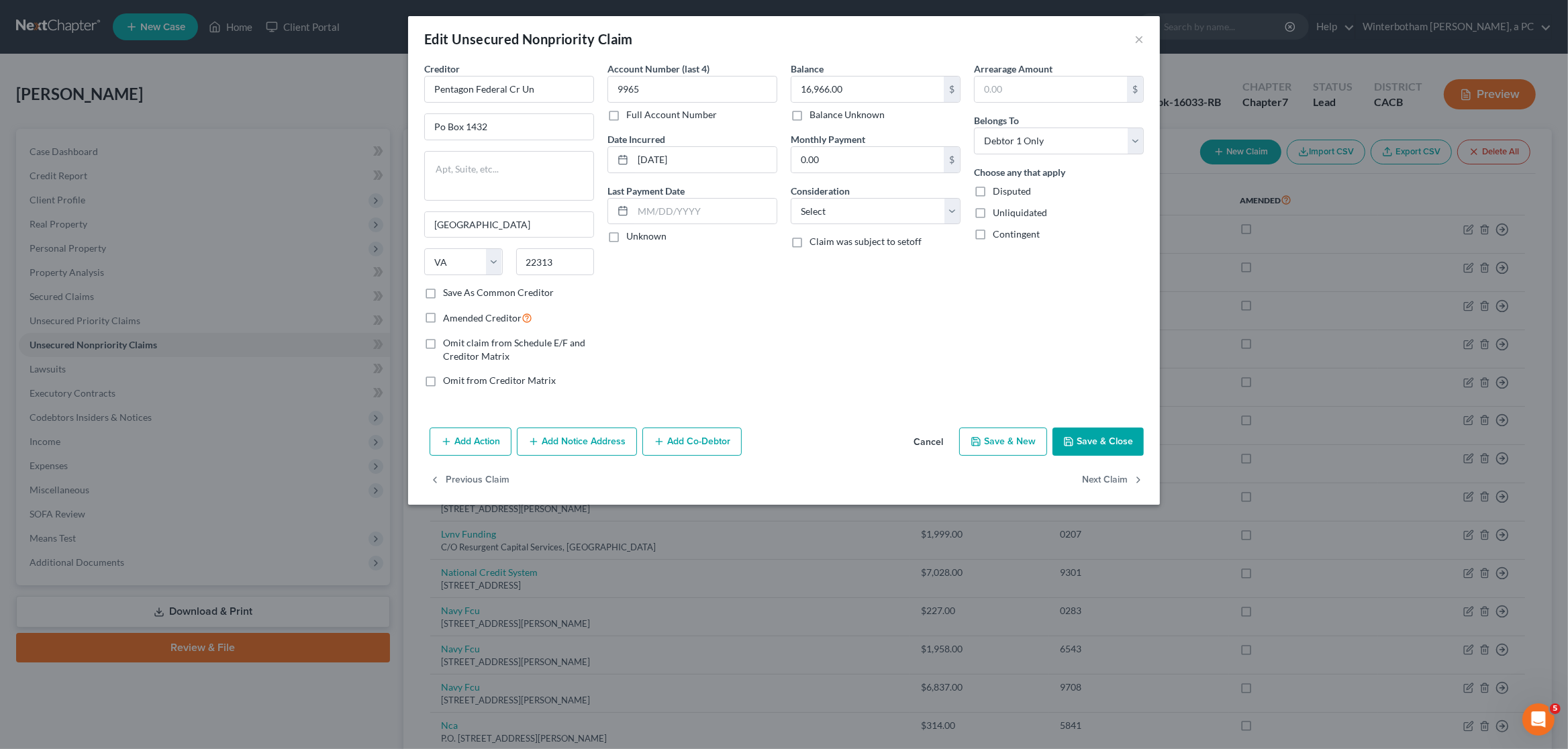
type input "0"
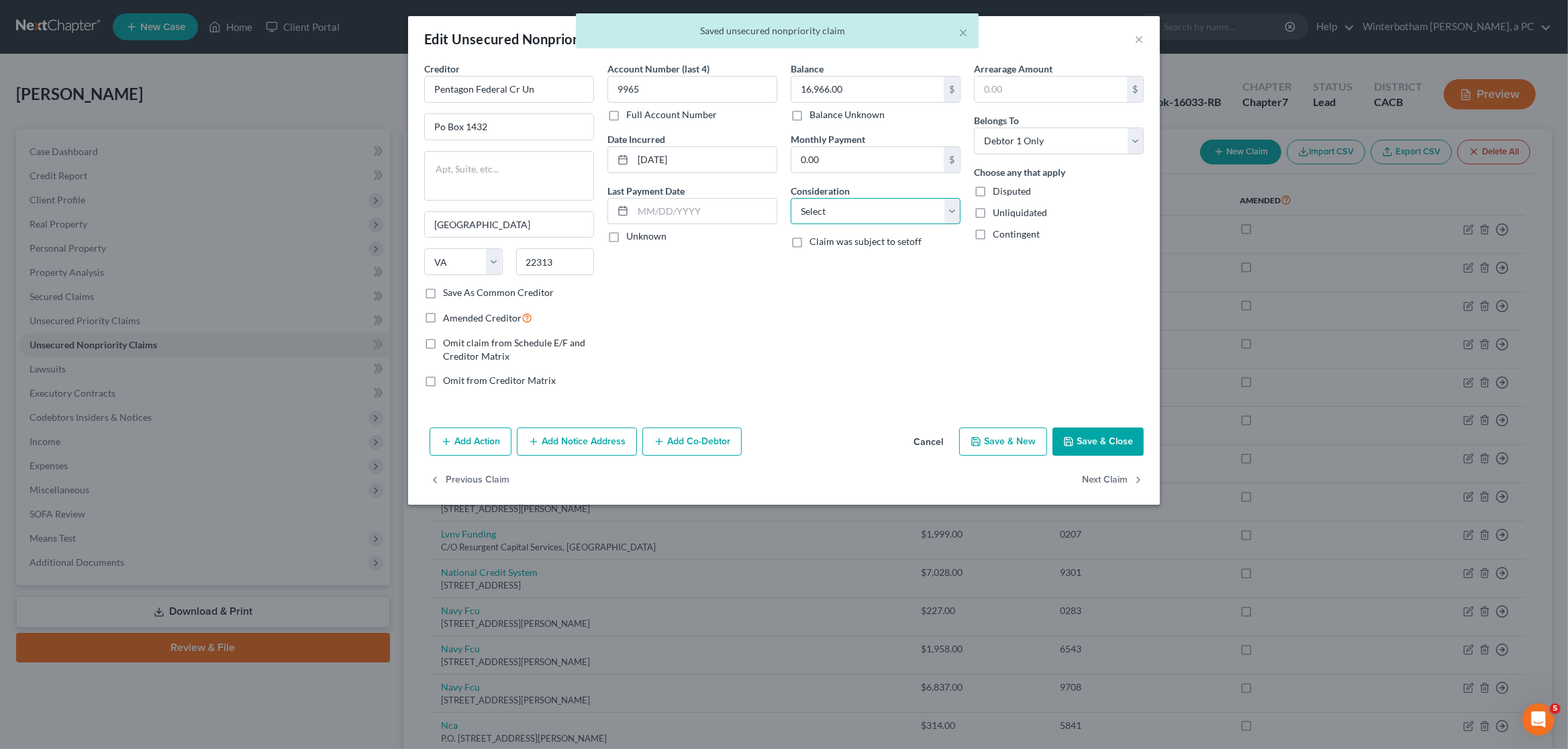
click at [790, 198] on select "Select Cable / Satellite Services Collection Agency Credit Card Debt Debt Couns…" at bounding box center [875, 212] width 170 height 27
click option "Credit Card Debt" at bounding box center [0, 0] width 0 height 0
click at [790, 198] on select "Select Cable / Satellite Services Collection Agency Credit Card Debt Debt Couns…" at bounding box center [875, 212] width 170 height 27
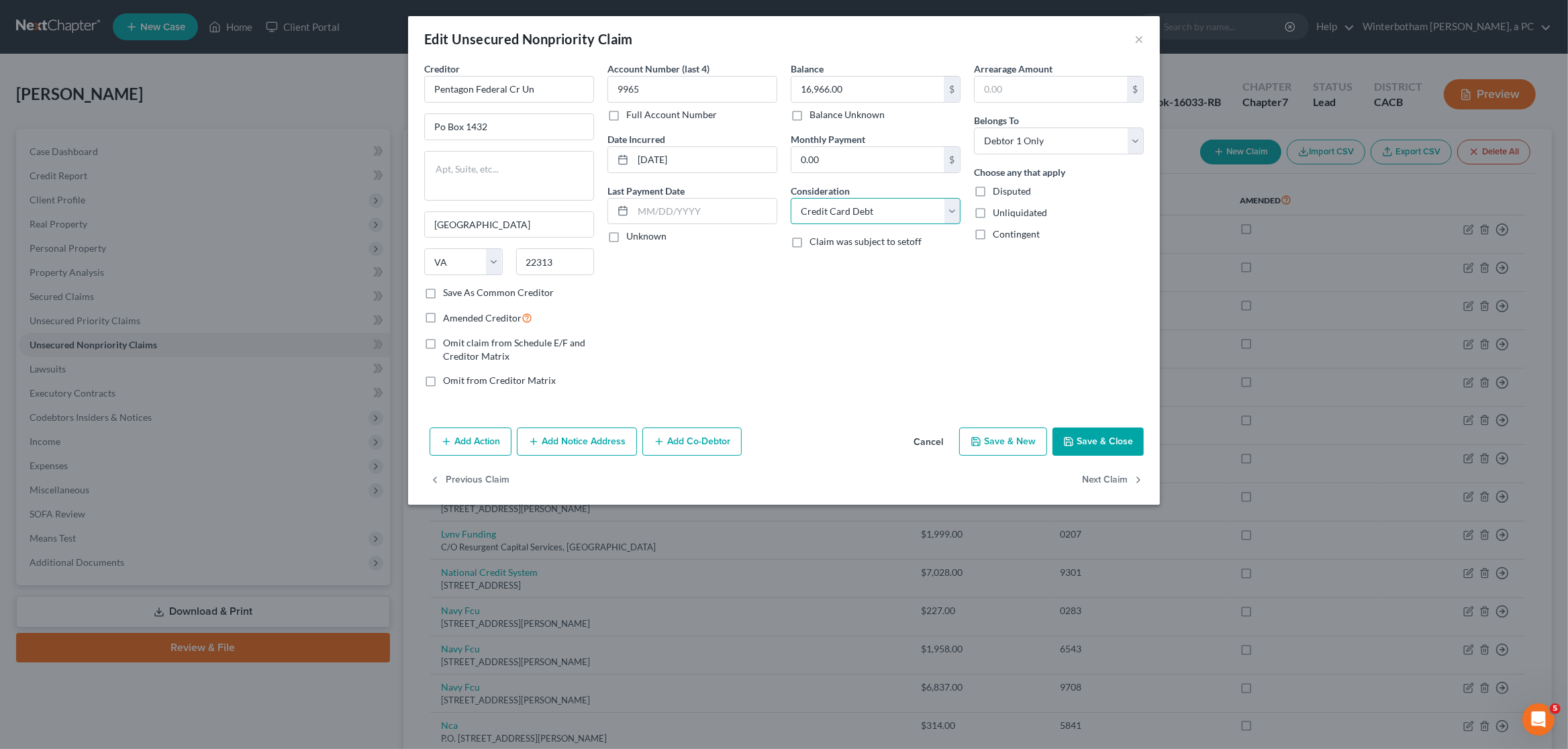
select select "10"
click option "Monies Loaned / Advanced" at bounding box center [0, 0] width 0 height 0
click at [1099, 484] on button "Next Claim" at bounding box center [1112, 481] width 61 height 28
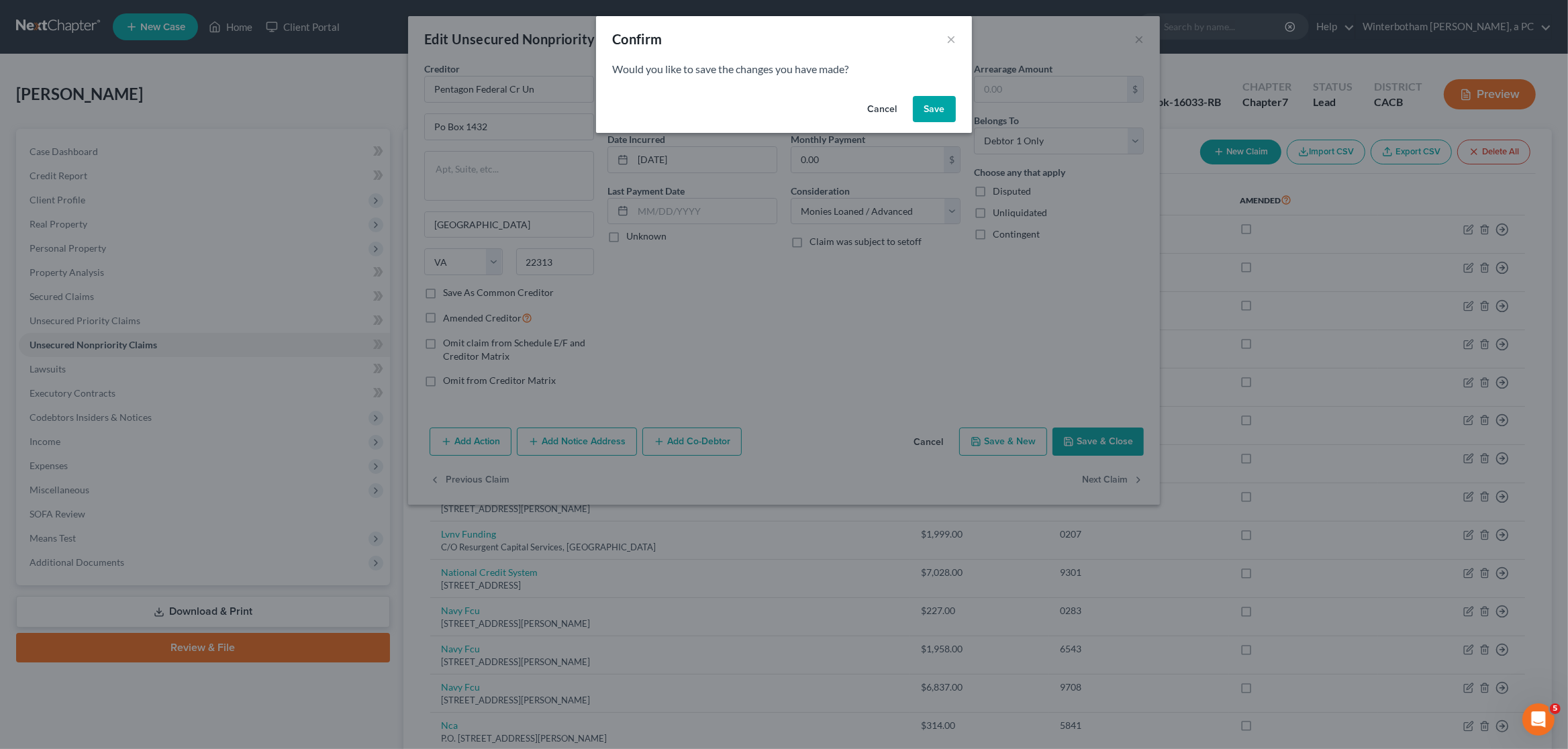
drag, startPoint x: 937, startPoint y: 107, endPoint x: 964, endPoint y: 178, distance: 76.0
click at [937, 108] on button "Save" at bounding box center [935, 110] width 43 height 27
select select "26"
select select "2"
select select "0"
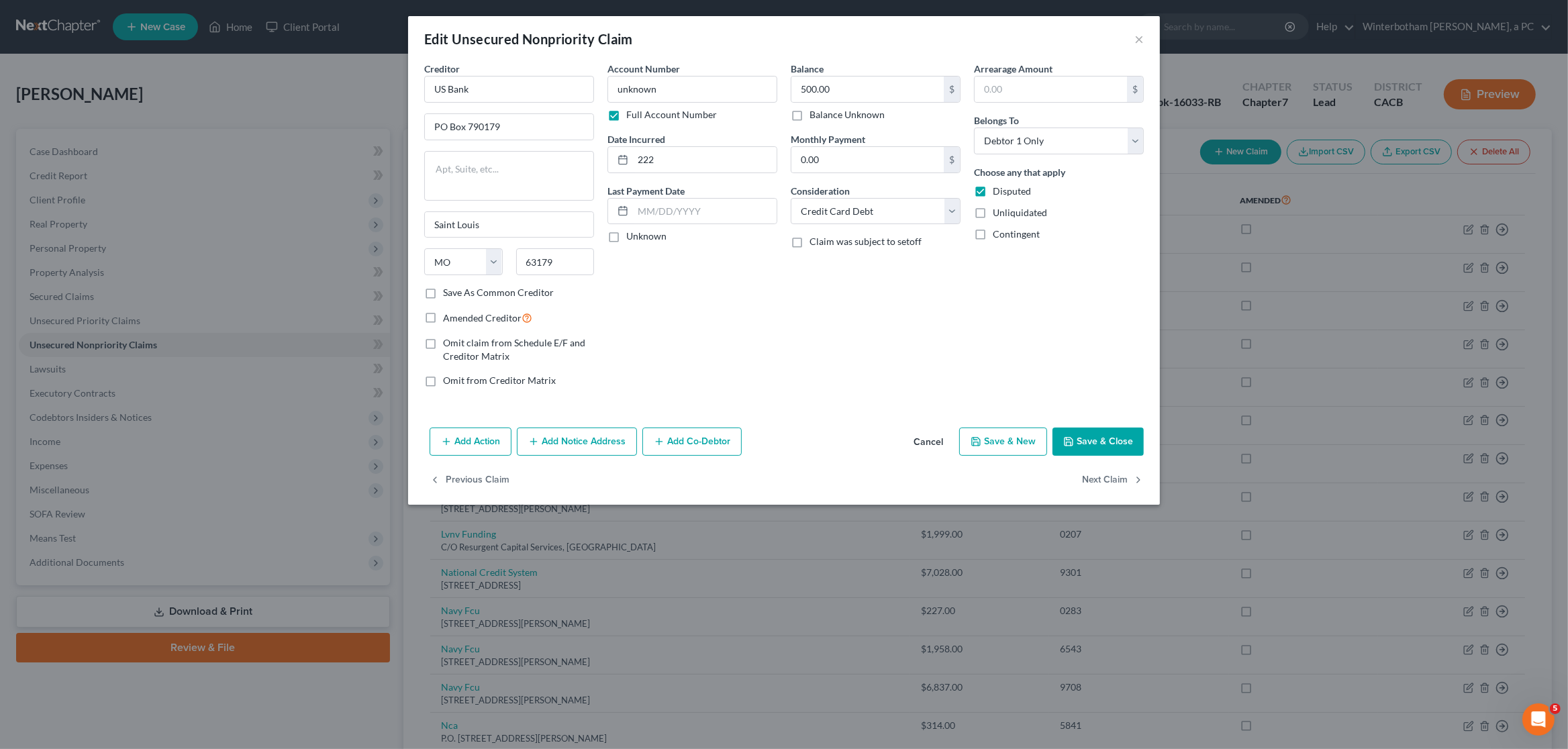
type input "0"
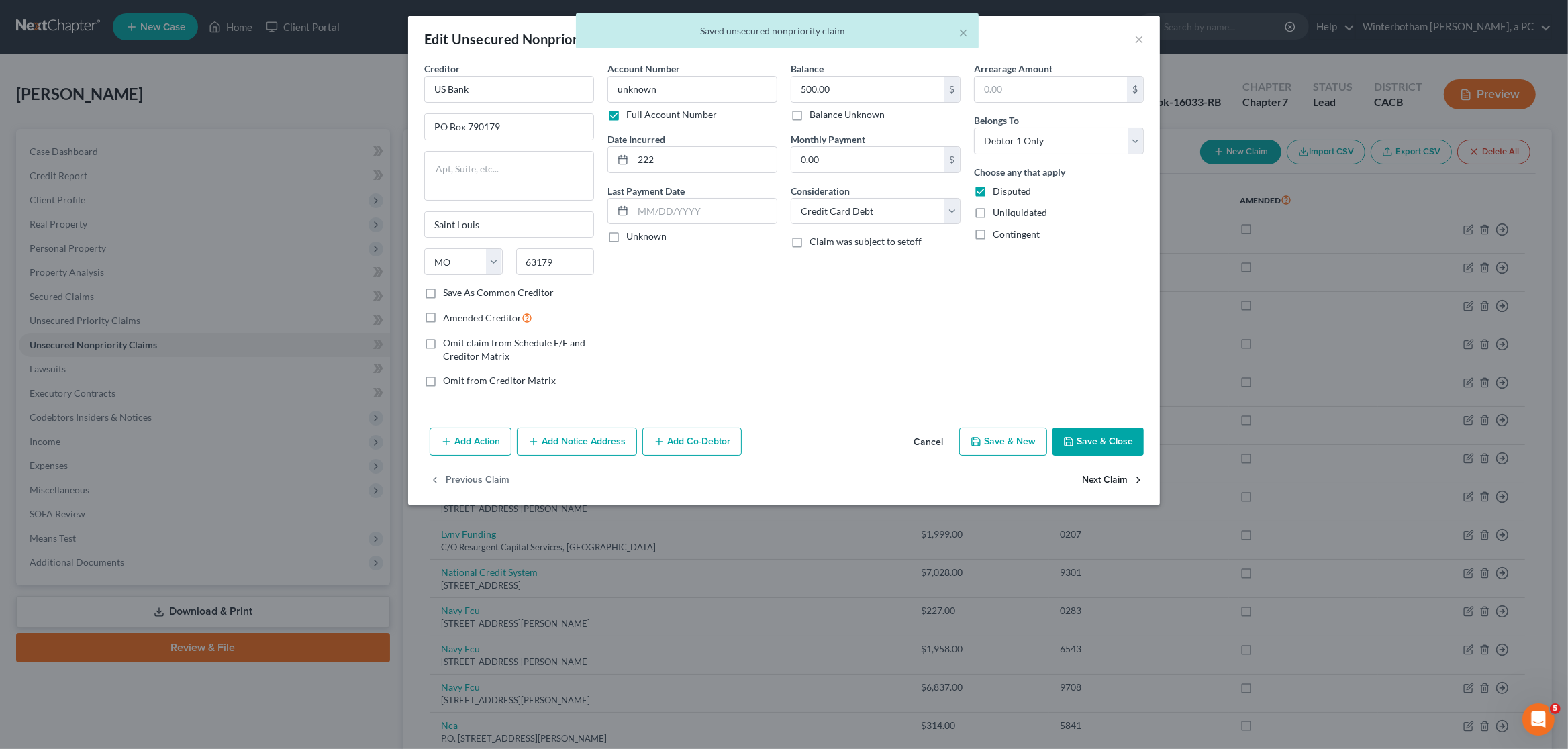
click at [1120, 489] on button "Next Claim" at bounding box center [1112, 481] width 61 height 28
select select "9"
select select "2"
select select "0"
click at [1120, 489] on div "Previous Claim" at bounding box center [784, 486] width 752 height 39
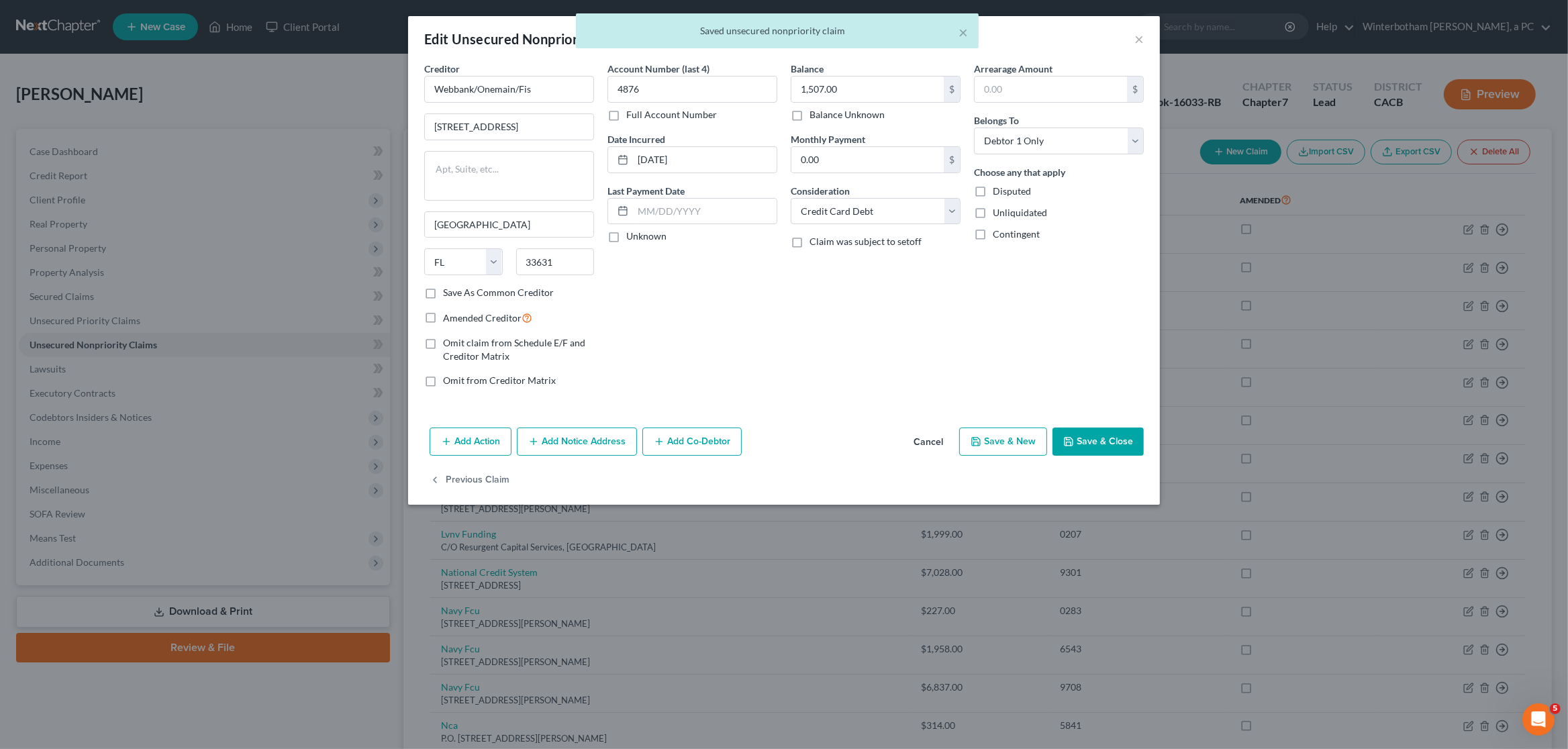
click at [1120, 445] on button "Save & Close" at bounding box center [1098, 442] width 91 height 28
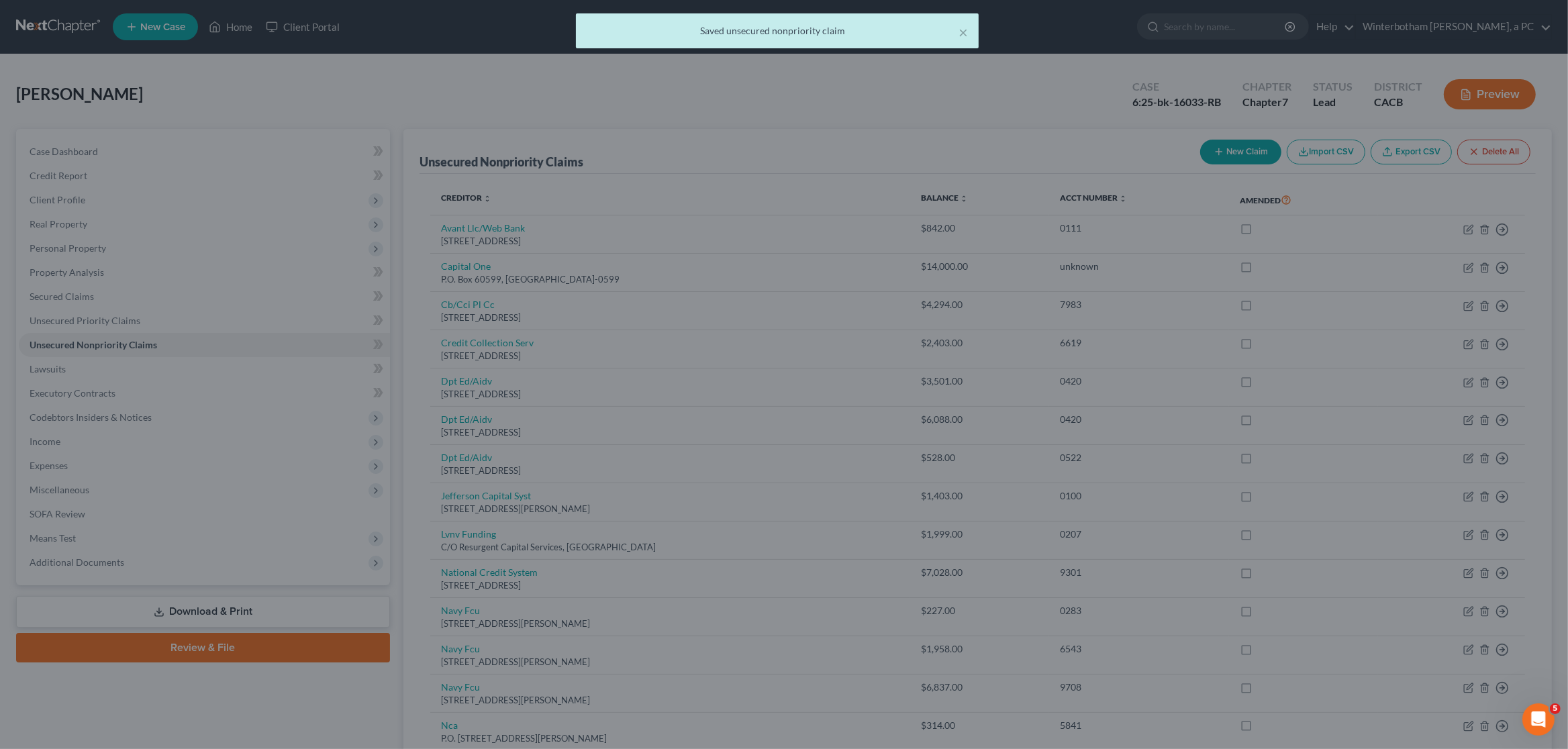
type input "0"
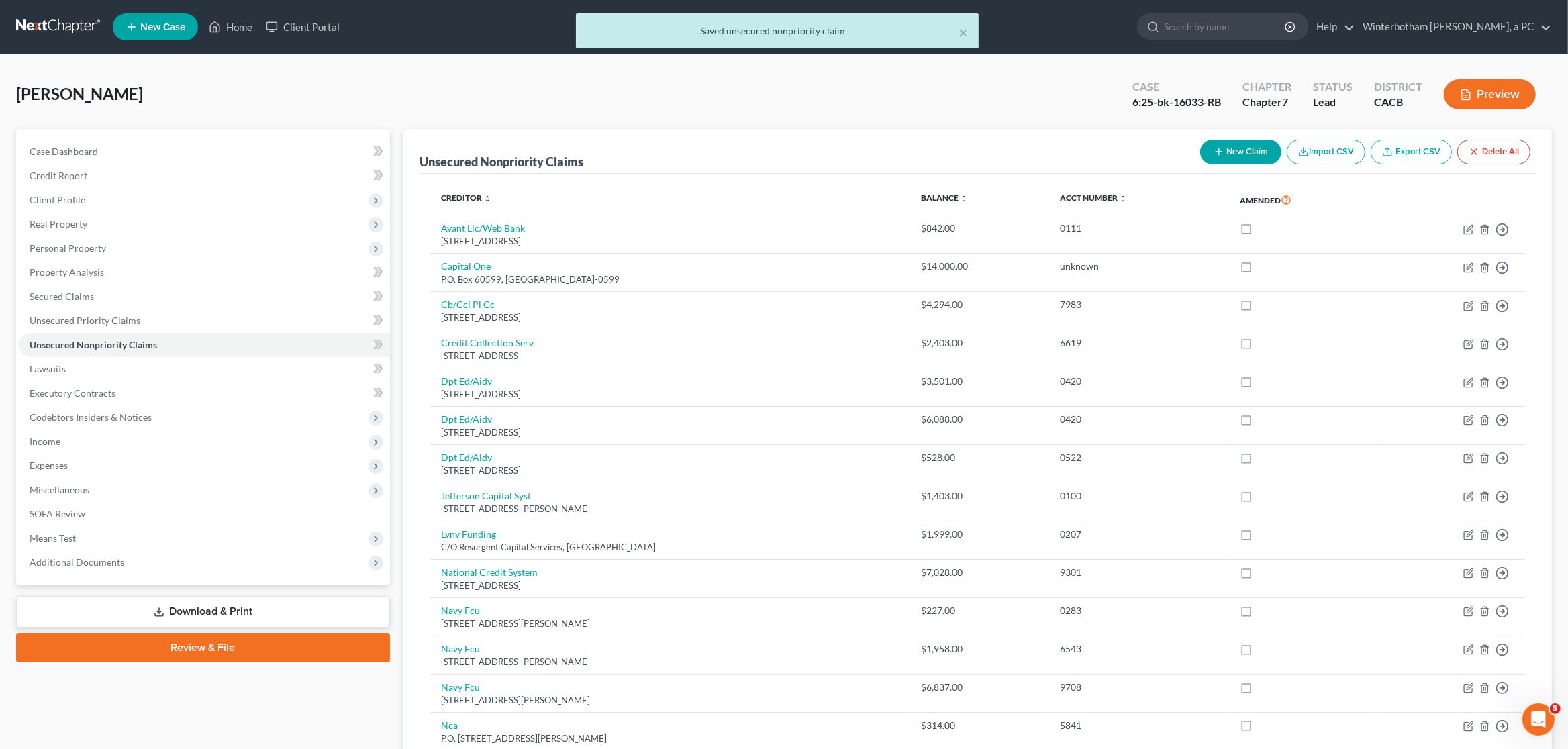
click at [257, 619] on link "Download & Print" at bounding box center [203, 612] width 374 height 32
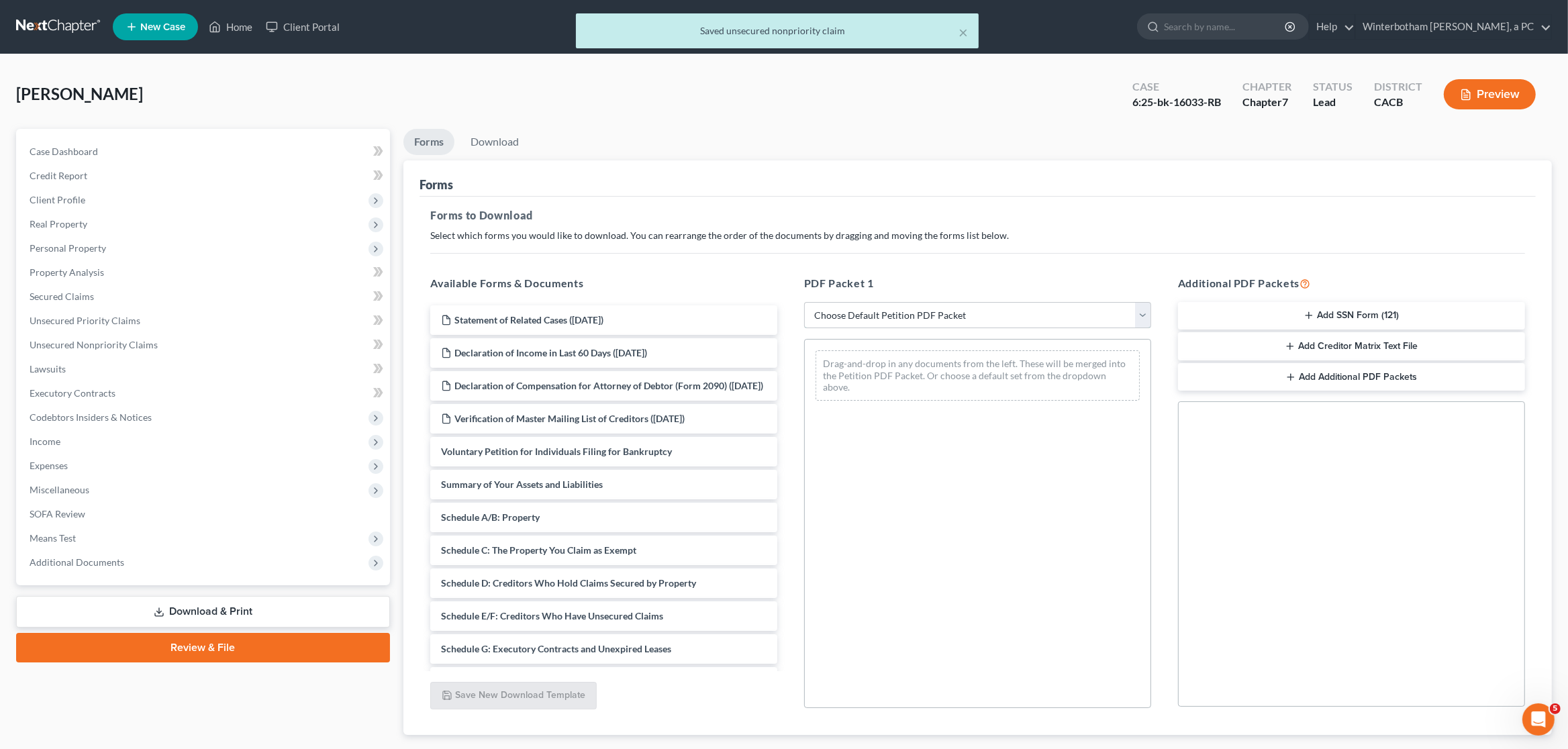
click at [804, 302] on select "Choose Default Petition PDF Packet Complete Bankruptcy Petition (all forms and …" at bounding box center [978, 316] width 347 height 27
select select "0"
click option "Complete Bankruptcy Petition (all forms and schedules)" at bounding box center [0, 0] width 0 height 0
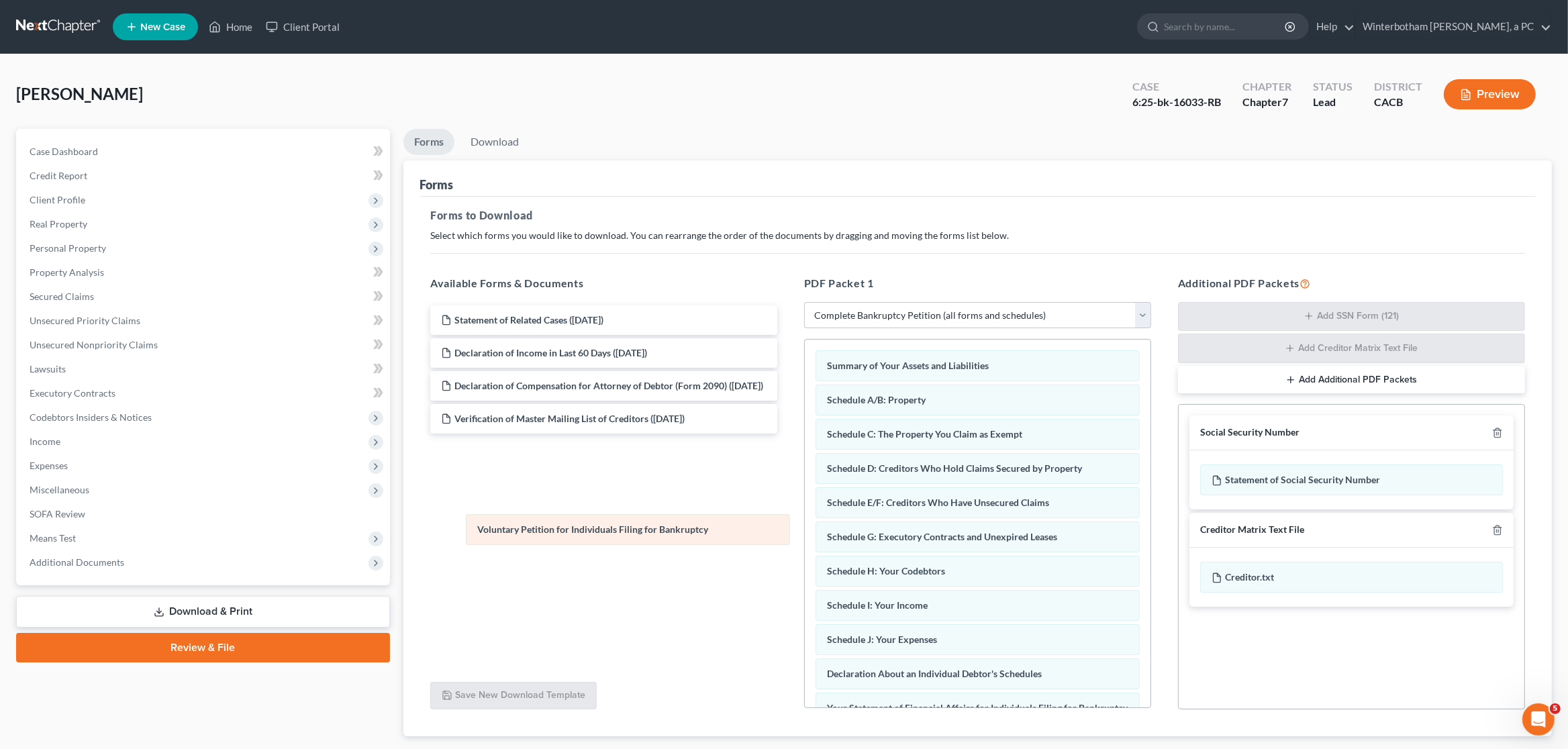
drag, startPoint x: 873, startPoint y: 360, endPoint x: 522, endPoint y: 521, distance: 386.2
click at [804, 521] on div "Voluntary Petition for Individuals Filing for Bankruptcy Voluntary Petition for…" at bounding box center [977, 680] width 345 height 681
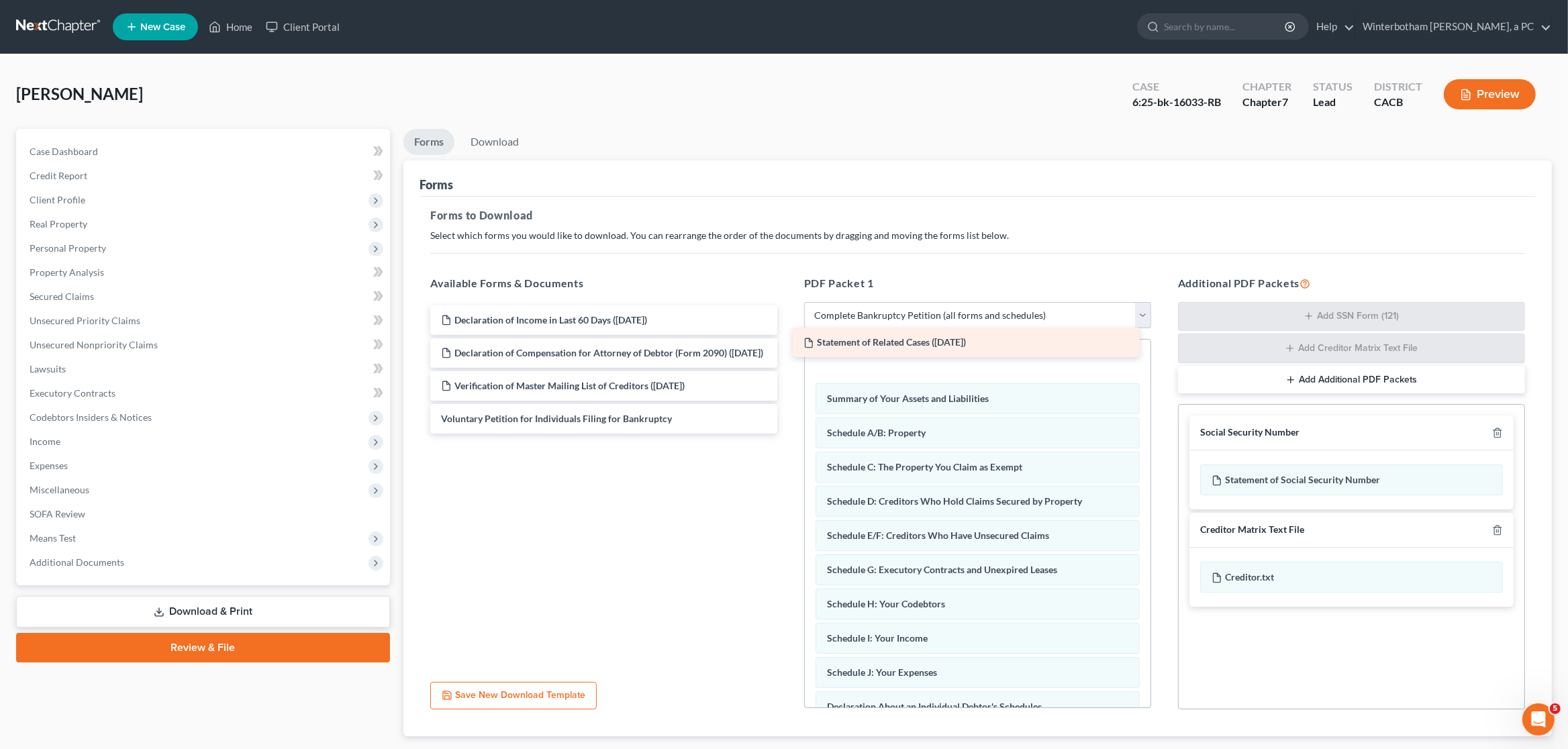
drag, startPoint x: 502, startPoint y: 320, endPoint x: 875, endPoint y: 353, distance: 374.5
click at [788, 345] on div "Statement of Related Cases ([DATE]) Statement of Related Cases ([DATE]) Declara…" at bounding box center [603, 370] width 369 height 128
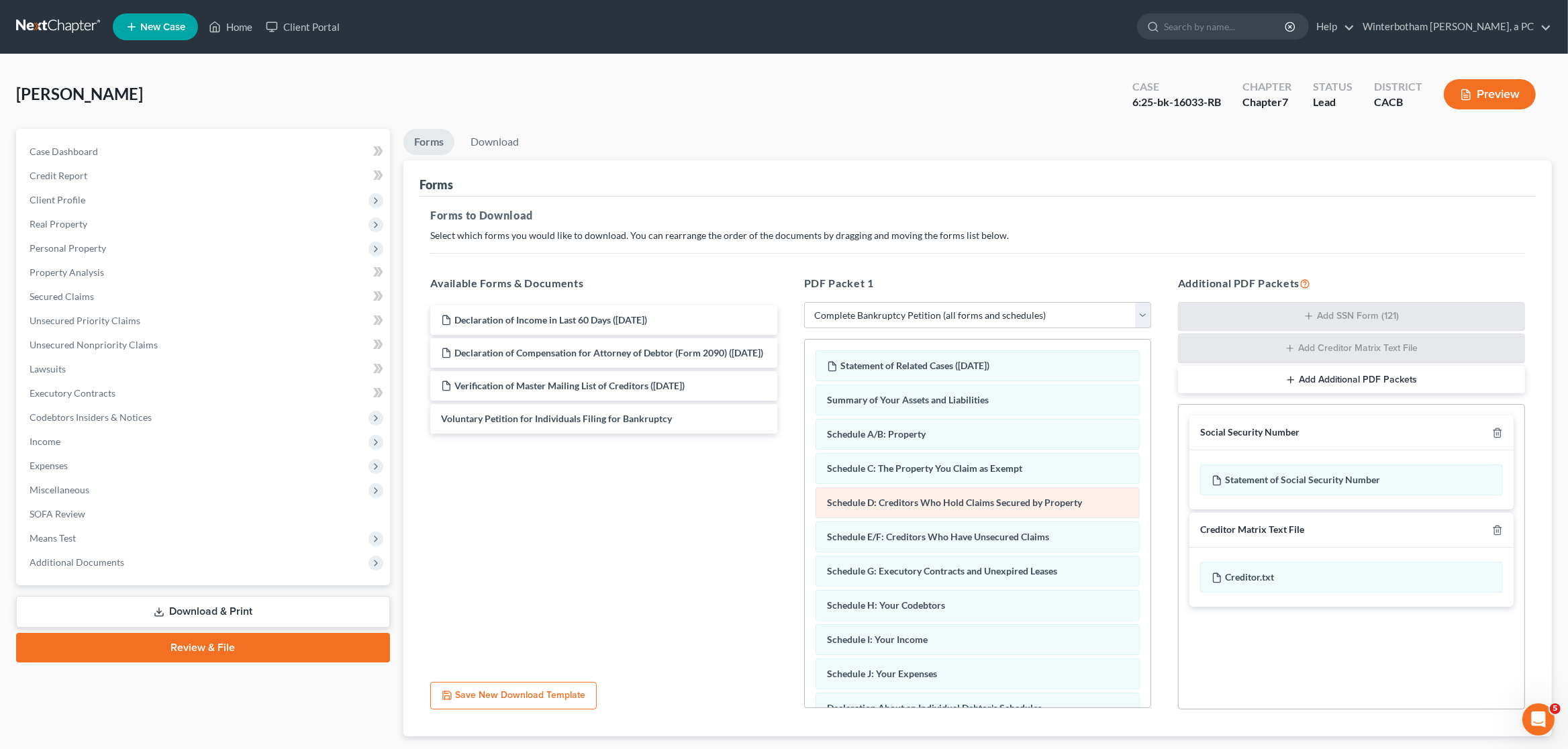
scroll to position [341, 0]
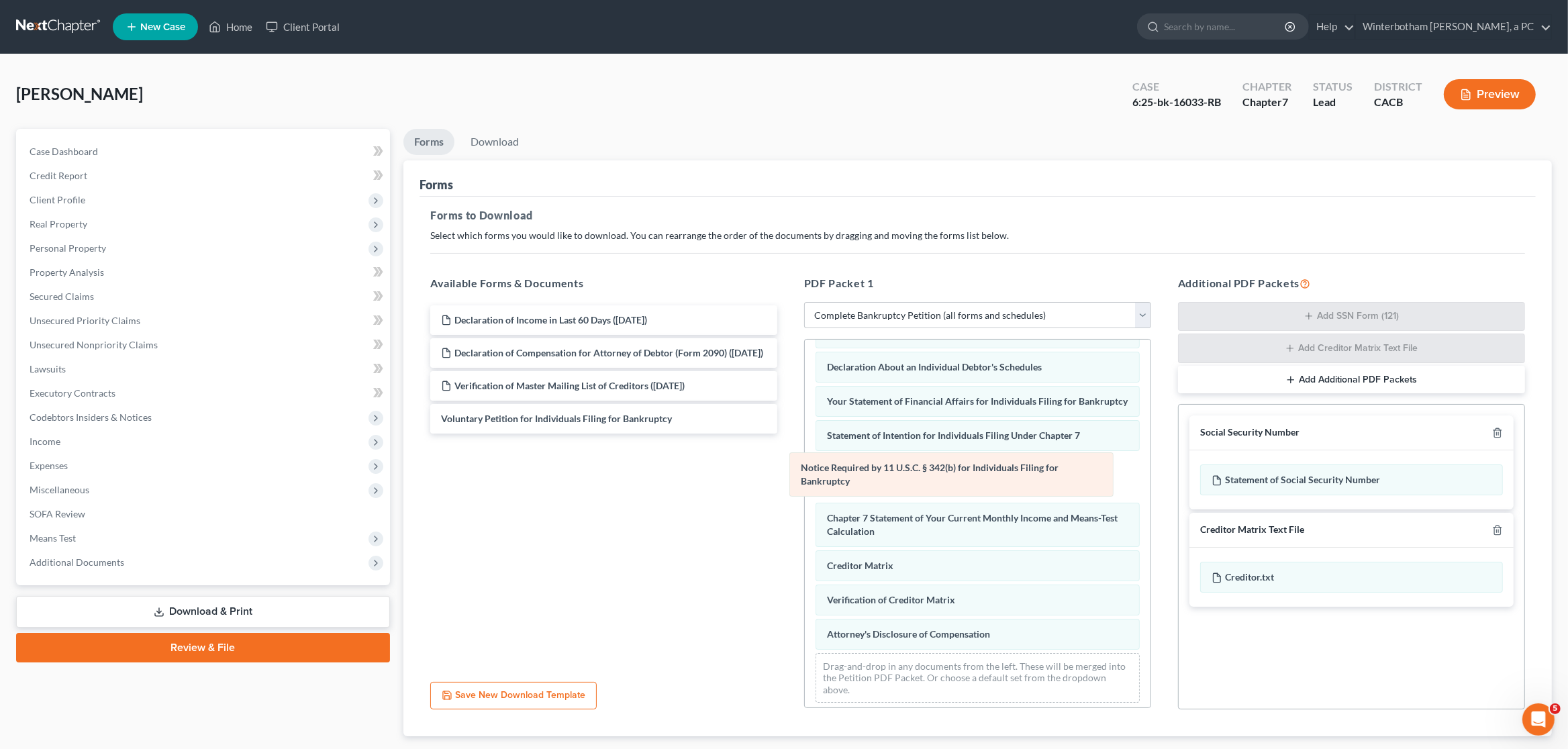
drag, startPoint x: 922, startPoint y: 597, endPoint x: 896, endPoint y: 473, distance: 126.7
click at [896, 473] on div "Notice Required by 11 U.S.C. § 342(b) for Individuals Filing for Bankruptcy Sta…" at bounding box center [977, 355] width 345 height 715
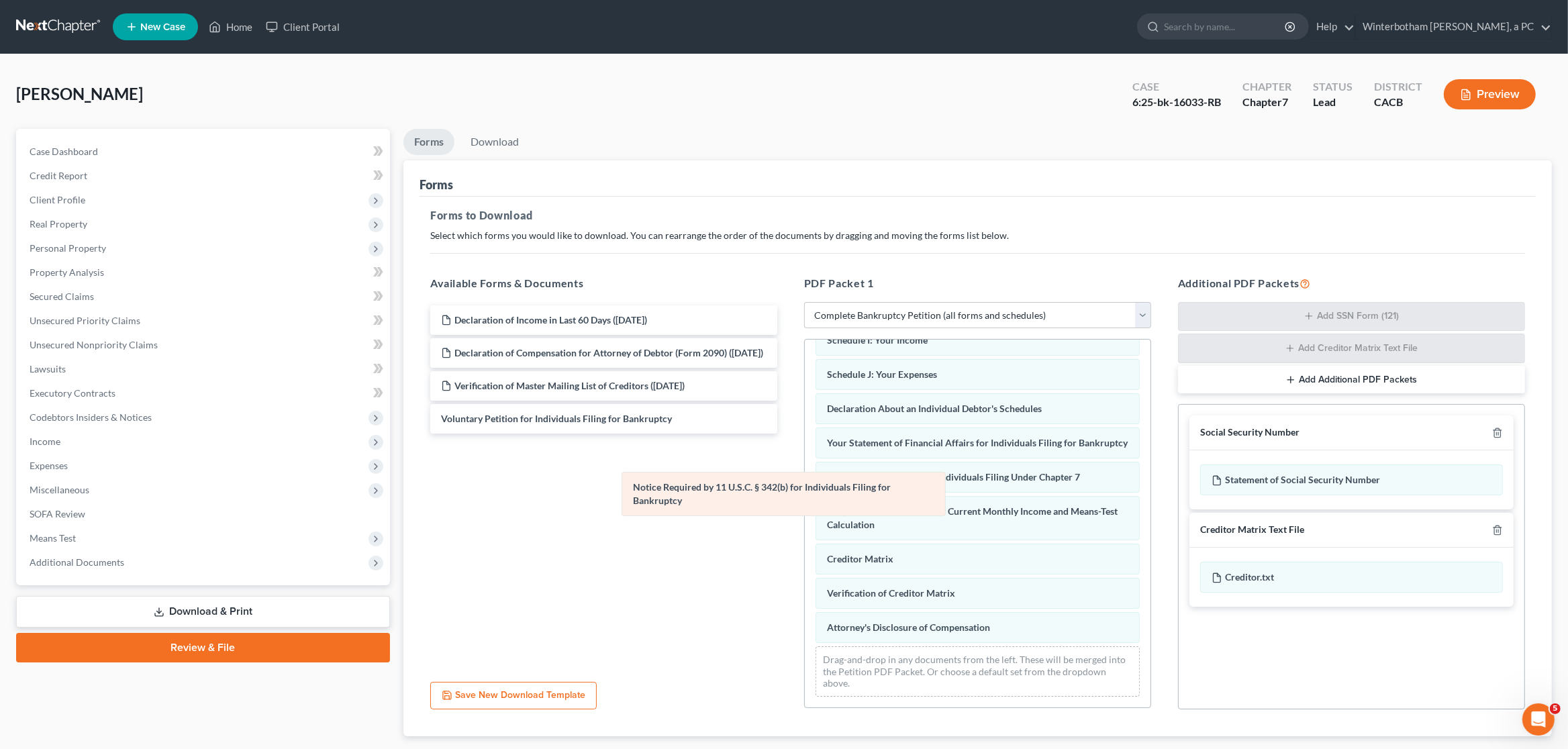
scroll to position [293, 0]
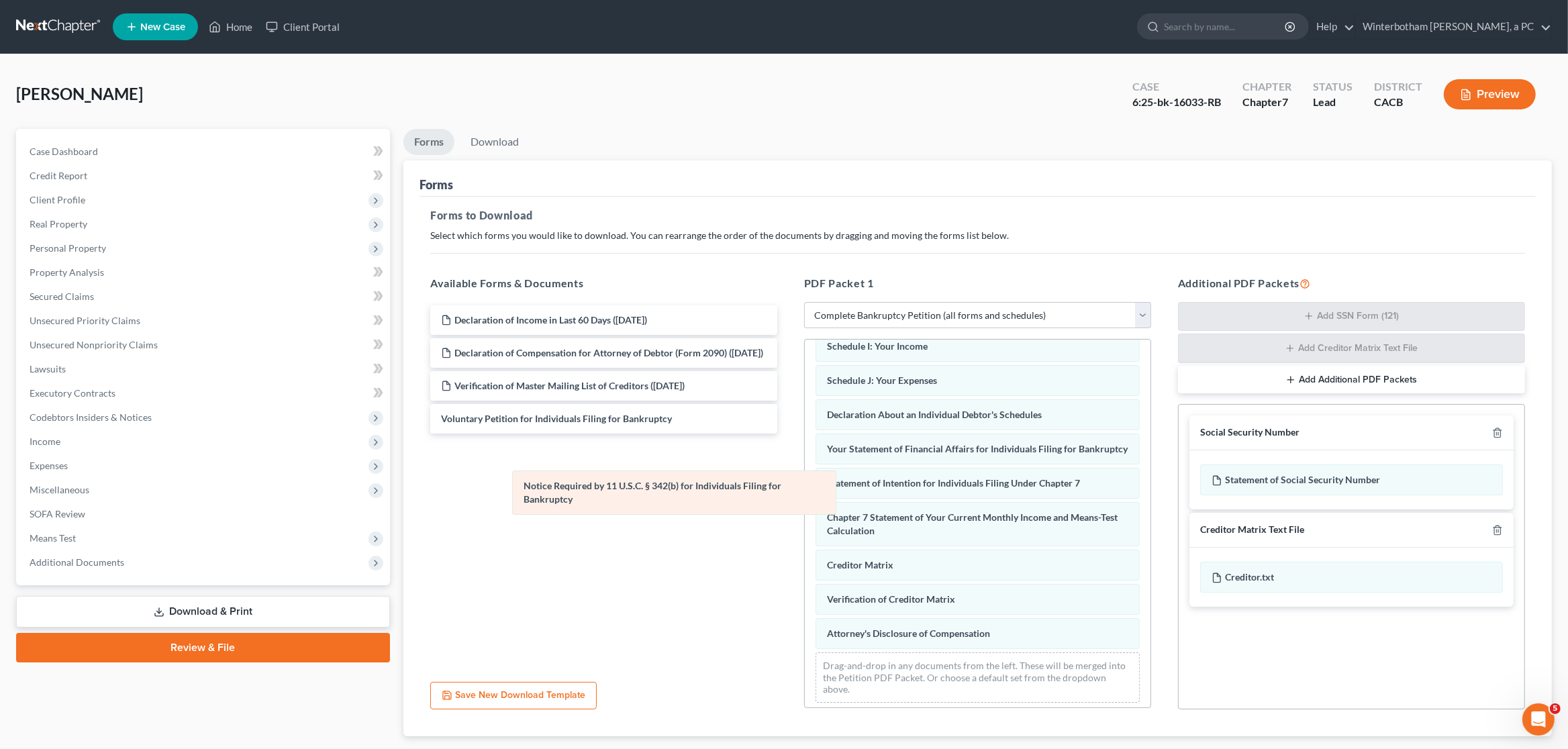
drag, startPoint x: 886, startPoint y: 477, endPoint x: 563, endPoint y: 486, distance: 323.1
click at [804, 486] on div "Notice Required by 11 U.S.C. § 342(b) for Individuals Filing for Bankruptcy Sta…" at bounding box center [977, 380] width 345 height 668
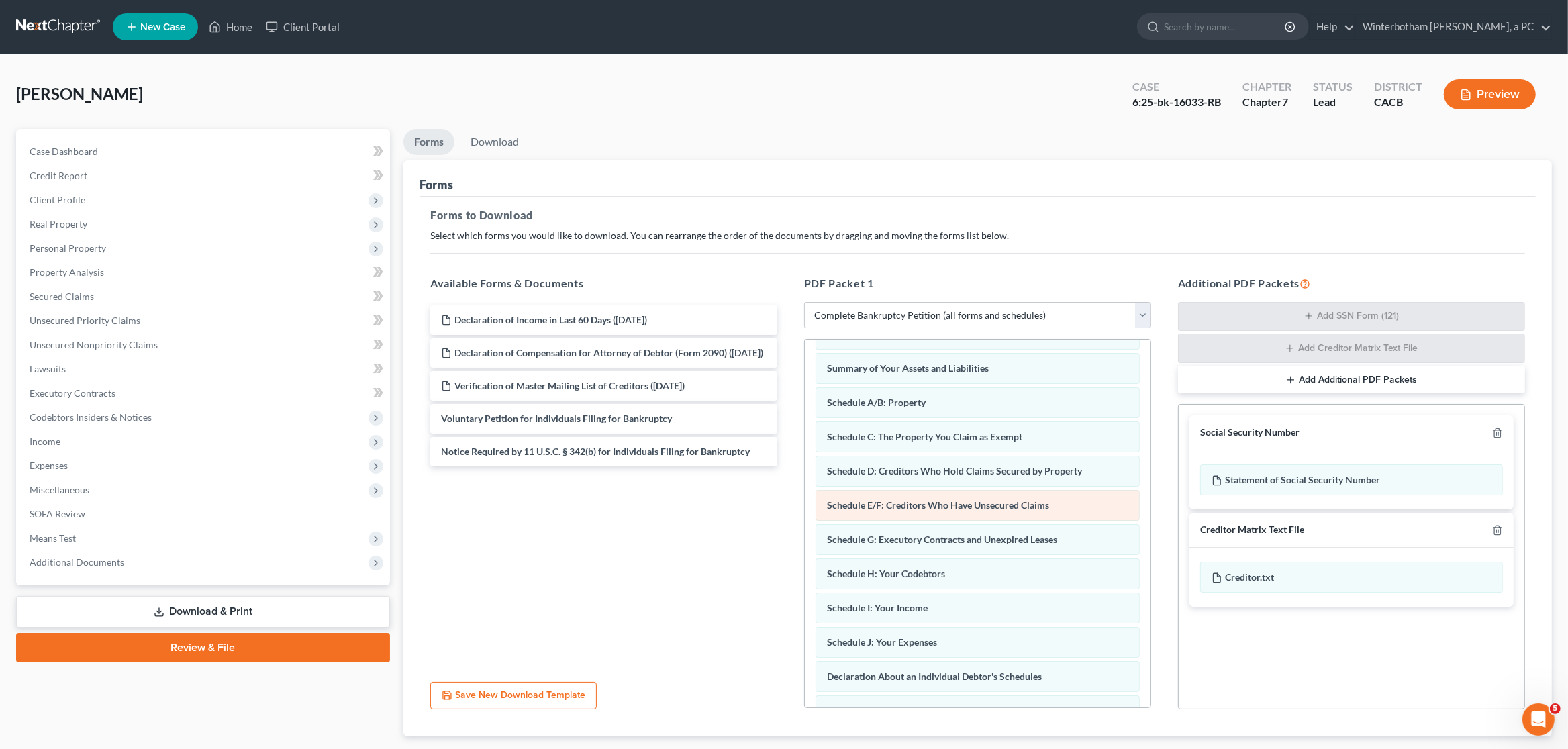
scroll to position [0, 0]
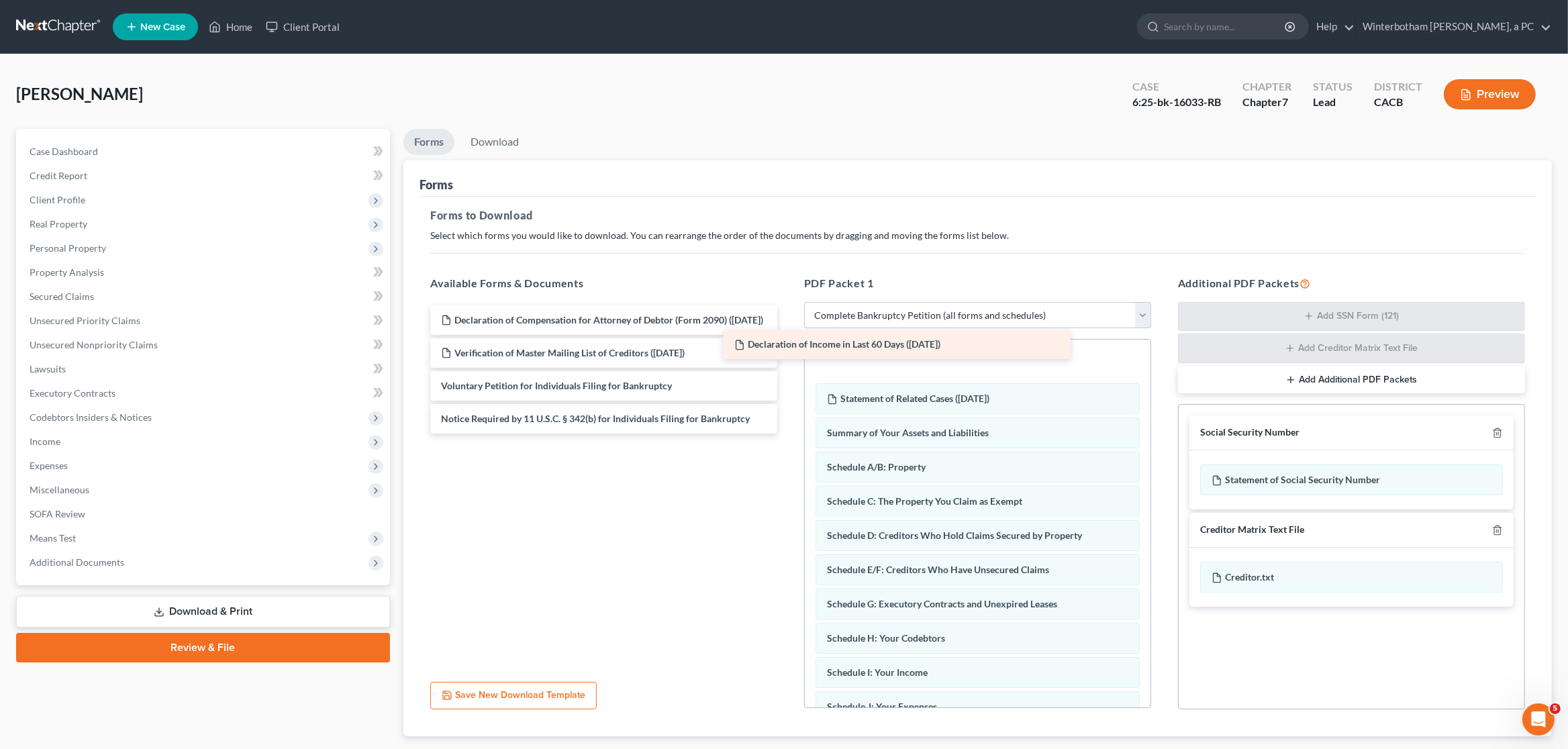
drag, startPoint x: 620, startPoint y: 323, endPoint x: 913, endPoint y: 348, distance: 294.1
click at [788, 348] on div "Declaration of Income in Last 60 Days ([DATE]) Declaration of Income in Last 60…" at bounding box center [603, 370] width 369 height 128
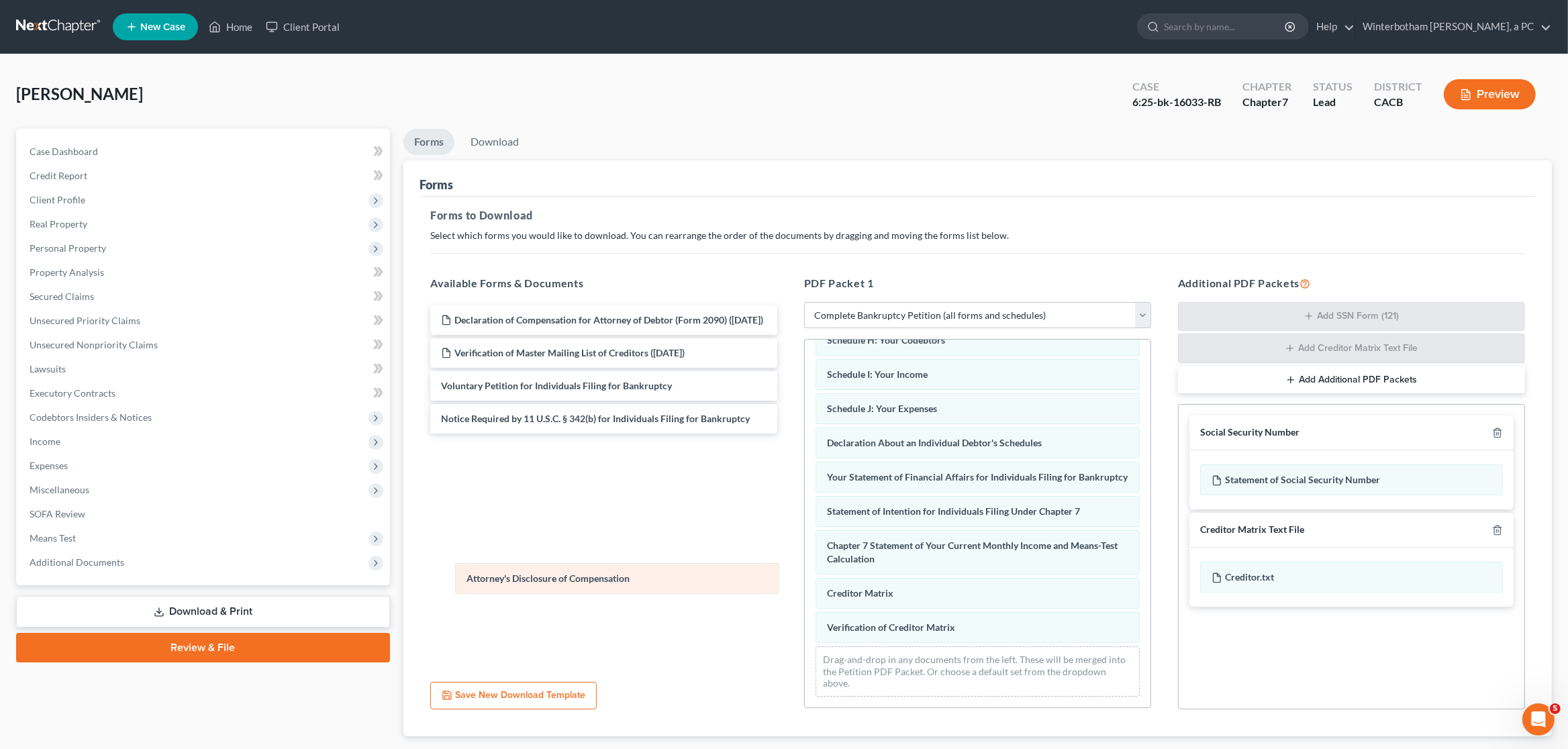
scroll to position [293, 0]
drag, startPoint x: 925, startPoint y: 639, endPoint x: 527, endPoint y: 570, distance: 403.9
click at [804, 570] on div "Attorney's Disclosure of Compensation Declaration of Income in Last 60 Days ([D…" at bounding box center [977, 380] width 345 height 668
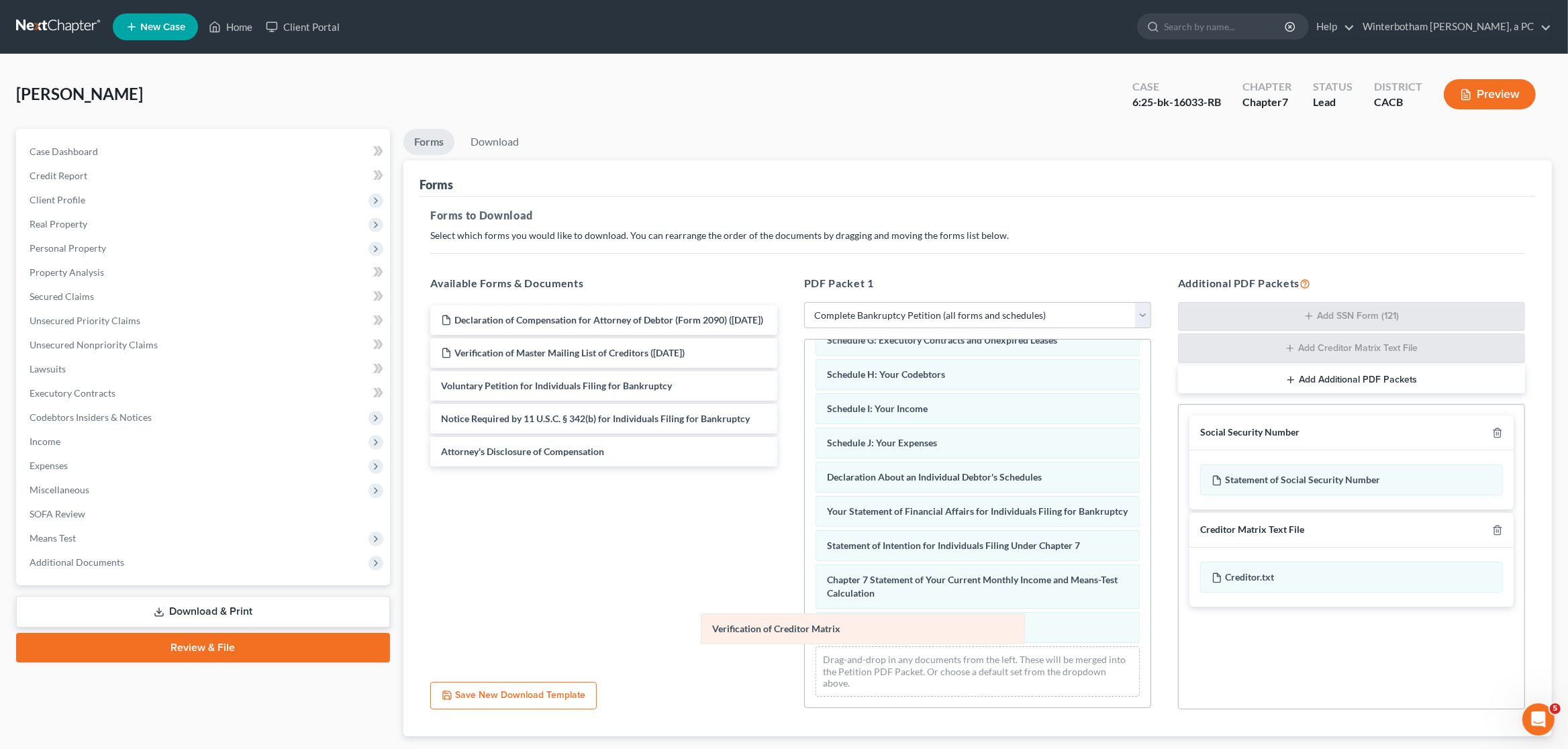
scroll to position [259, 0]
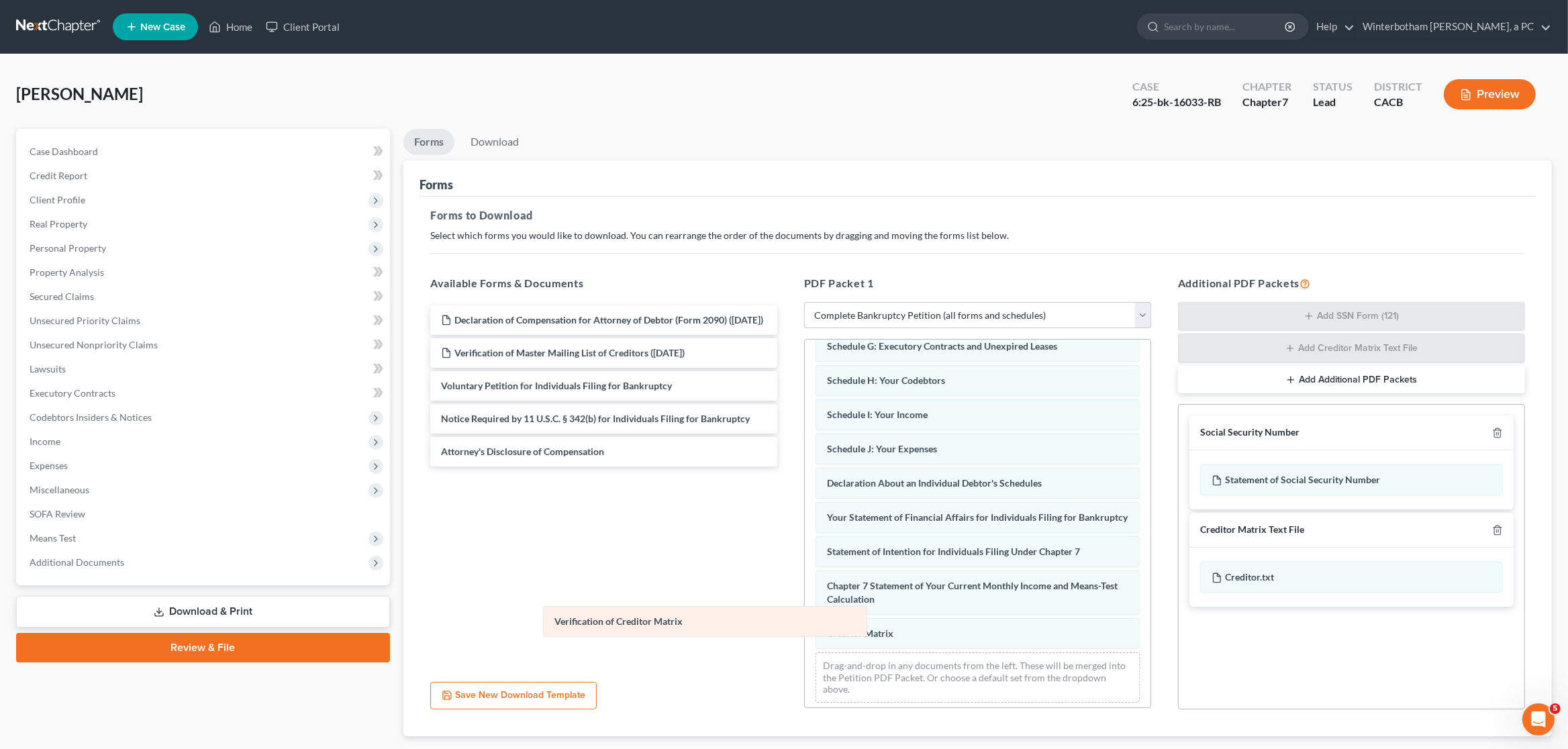
drag, startPoint x: 848, startPoint y: 634, endPoint x: 576, endPoint y: 616, distance: 272.6
click at [804, 616] on div "Verification of Creditor Matrix Declaration of Income in Last 60 Days ([DATE]) …" at bounding box center [977, 397] width 345 height 633
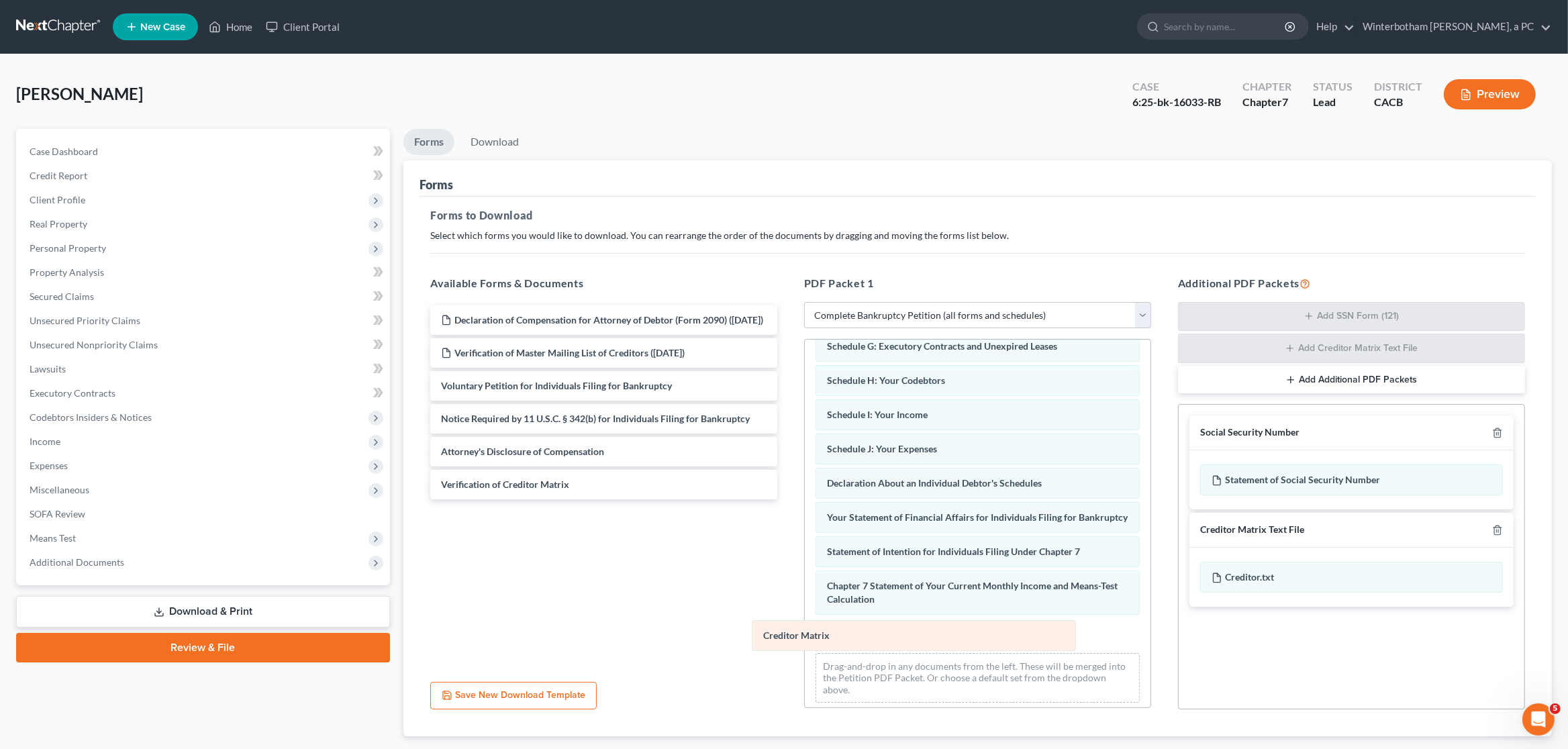
scroll to position [225, 0]
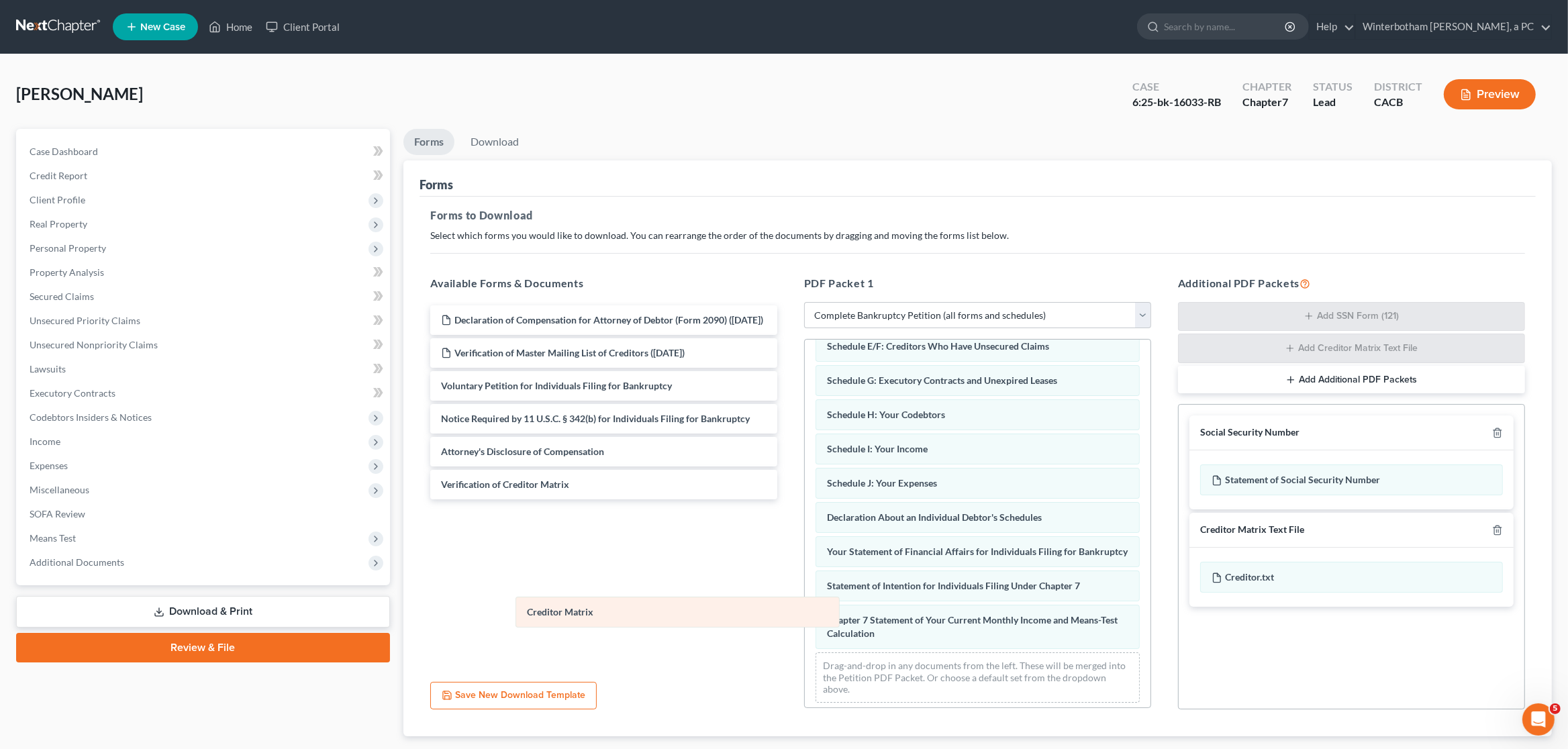
drag, startPoint x: 869, startPoint y: 641, endPoint x: 564, endPoint y: 614, distance: 306.2
click at [804, 614] on div "Creditor Matrix Declaration of Income in Last 60 Days ([DATE]) Statement of Rel…" at bounding box center [977, 414] width 345 height 599
click at [1497, 433] on icon "button" at bounding box center [1497, 433] width 11 height 11
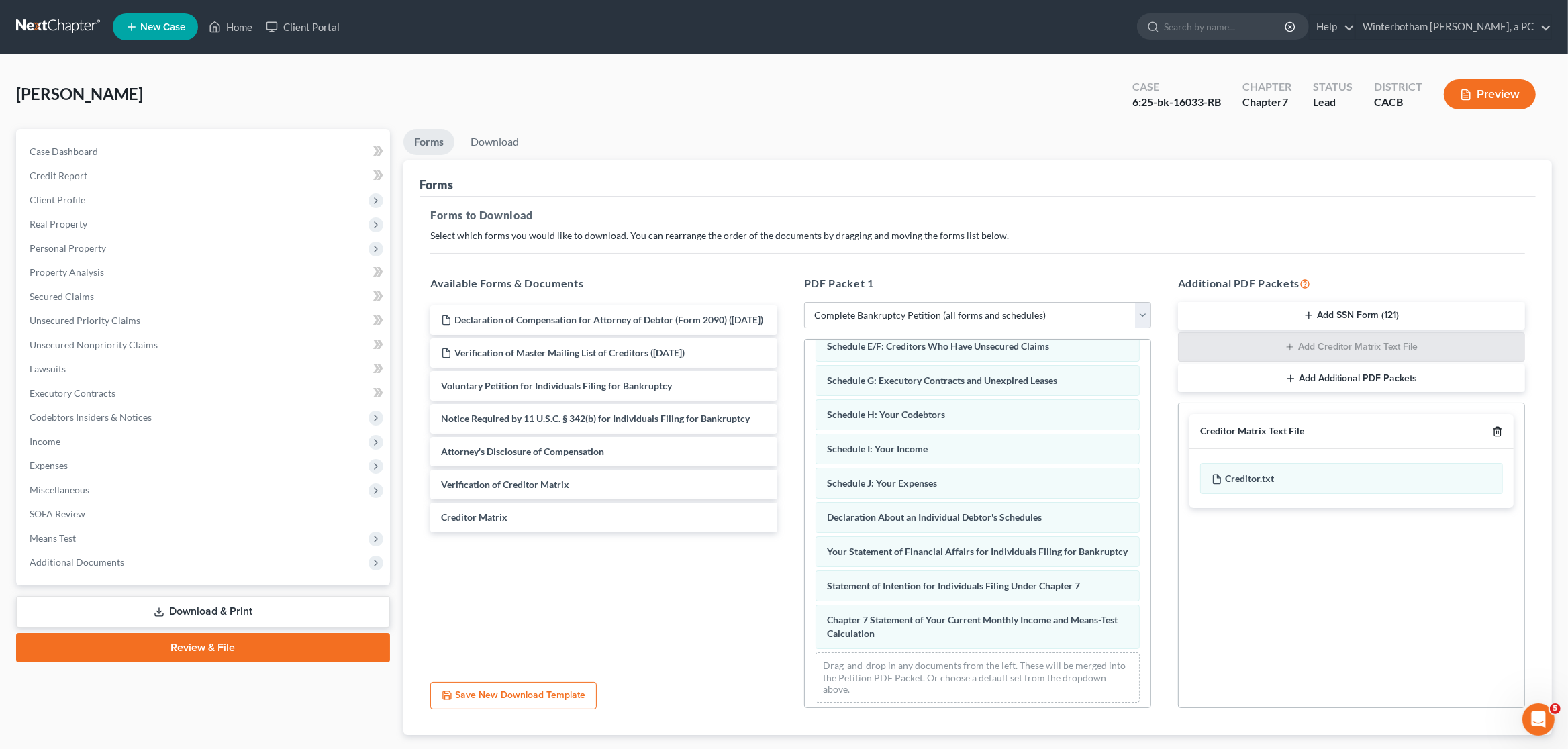
click at [1497, 433] on icon "button" at bounding box center [1497, 431] width 11 height 11
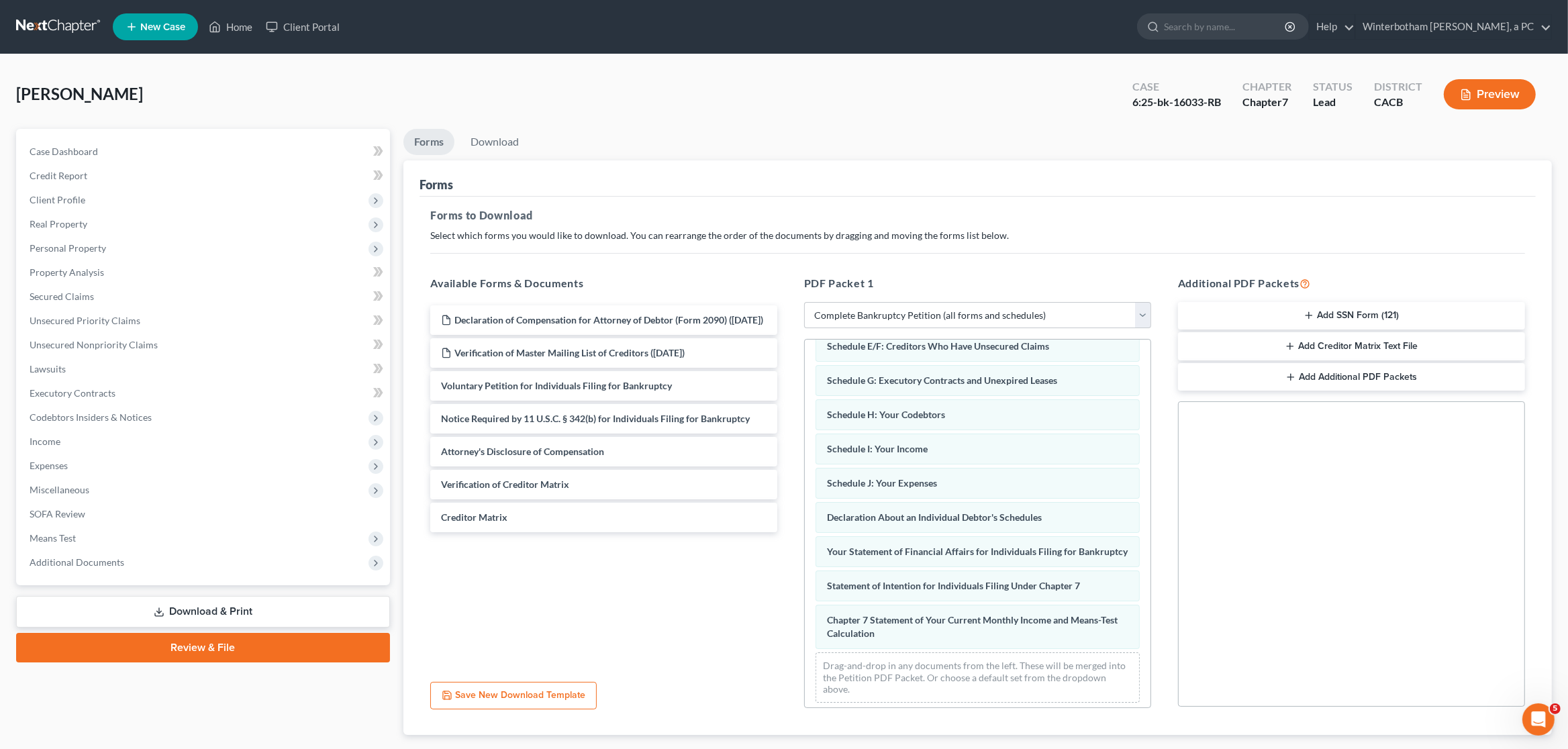
scroll to position [79, 0]
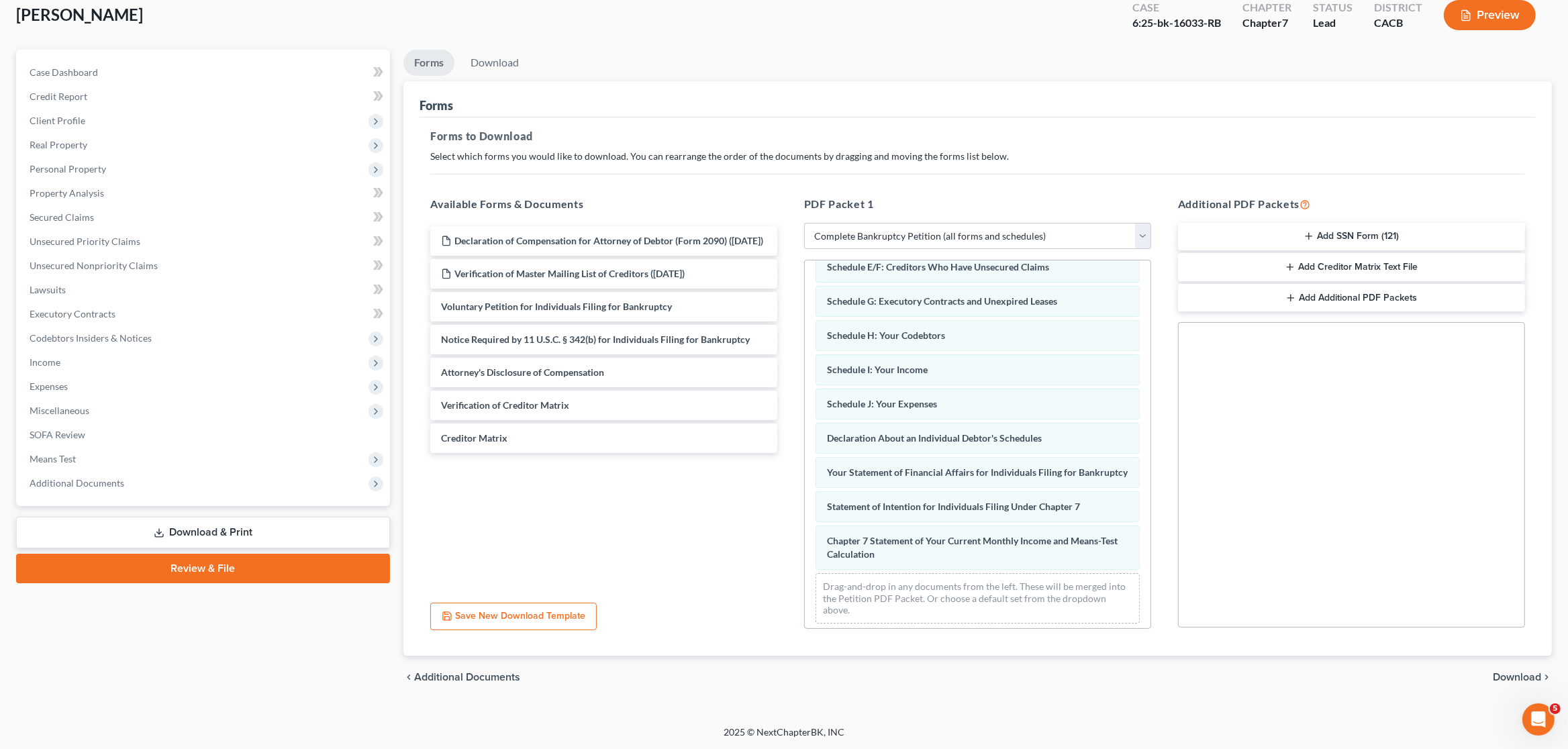
click at [1540, 678] on span "Download" at bounding box center [1517, 677] width 48 height 11
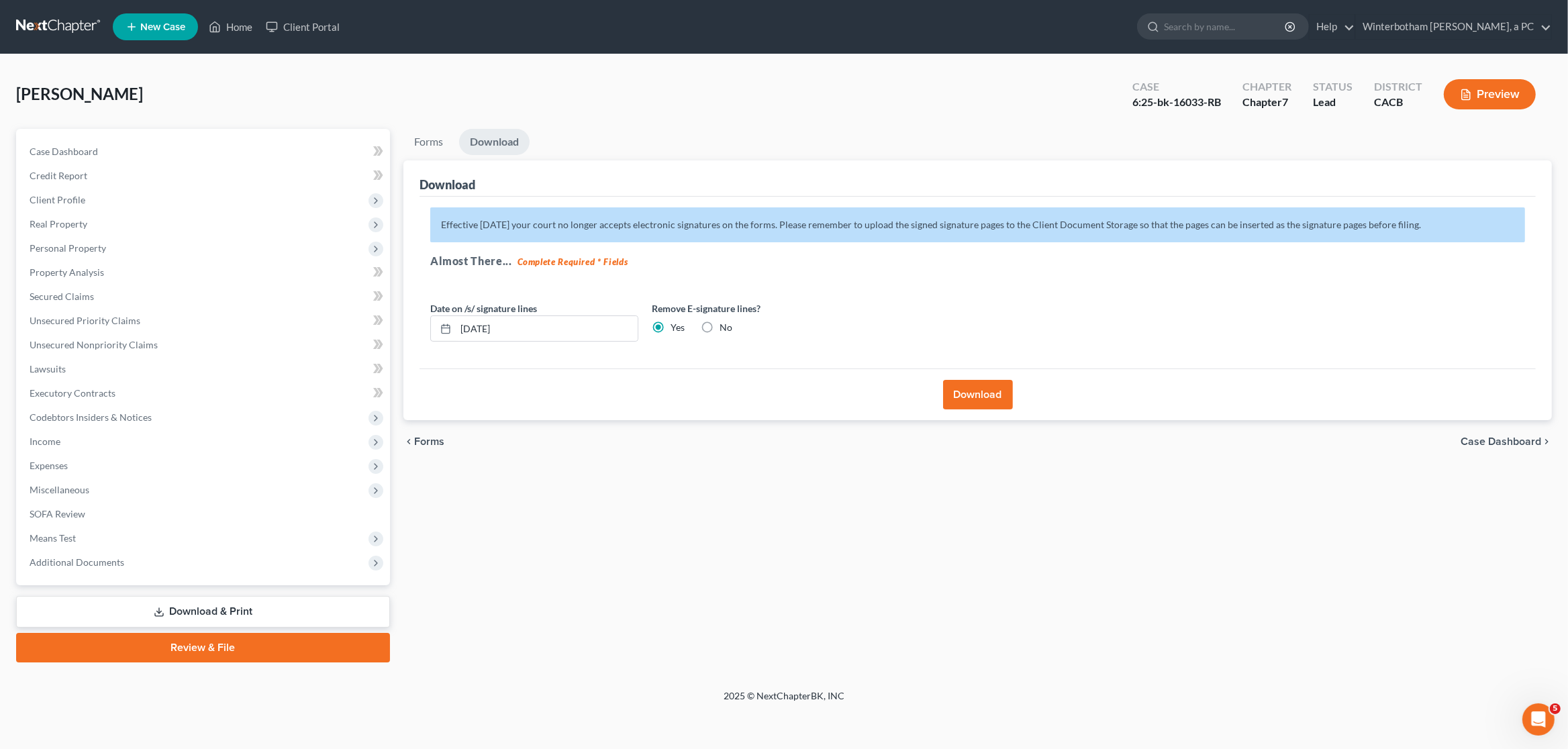
scroll to position [0, 0]
drag, startPoint x: 403, startPoint y: 328, endPoint x: 366, endPoint y: 323, distance: 37.3
click at [456, 325] on input "[DATE]" at bounding box center [546, 329] width 182 height 26
click at [979, 389] on button "Download" at bounding box center [978, 395] width 70 height 30
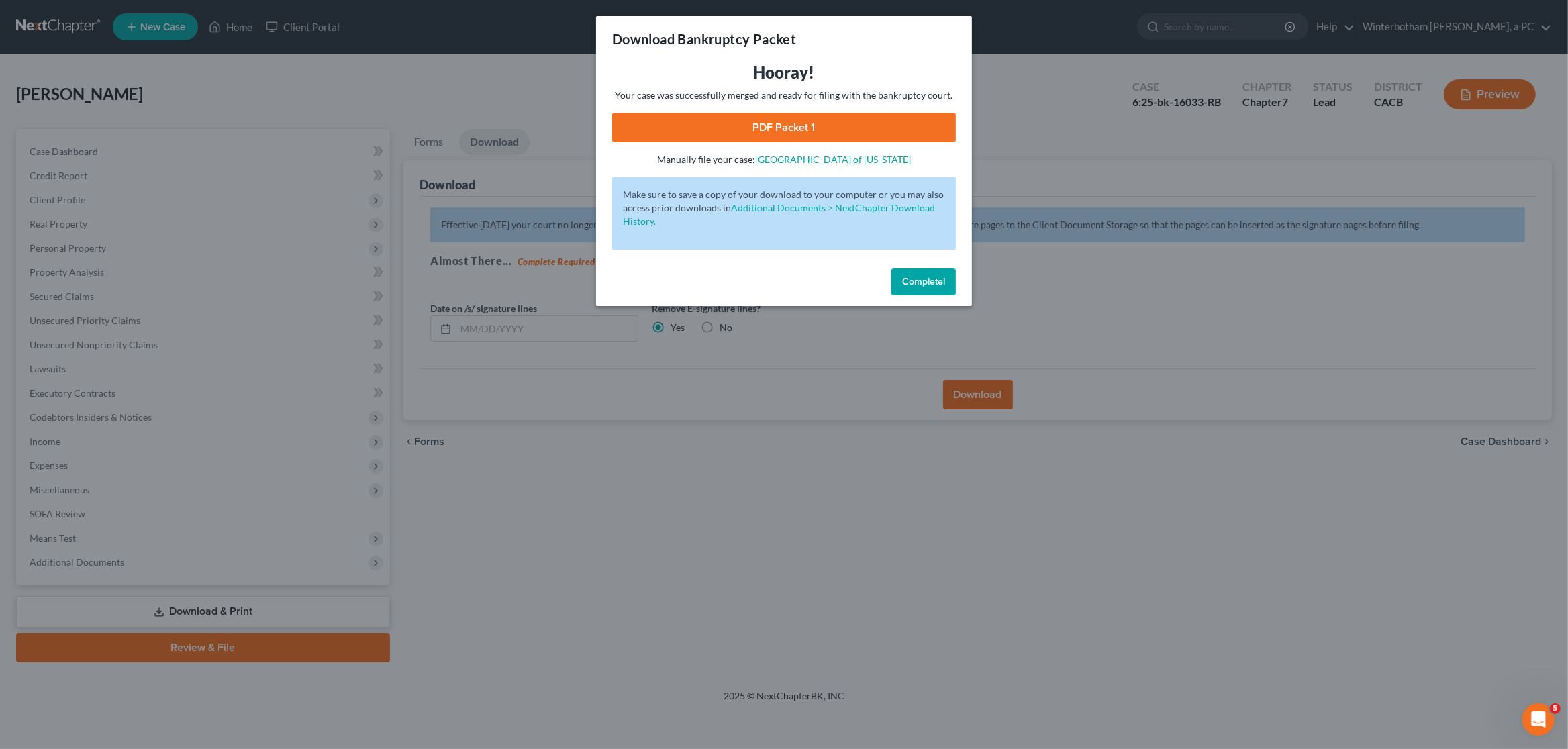
click at [864, 136] on link "PDF Packet 1" at bounding box center [784, 128] width 344 height 30
